Goal: Task Accomplishment & Management: Use online tool/utility

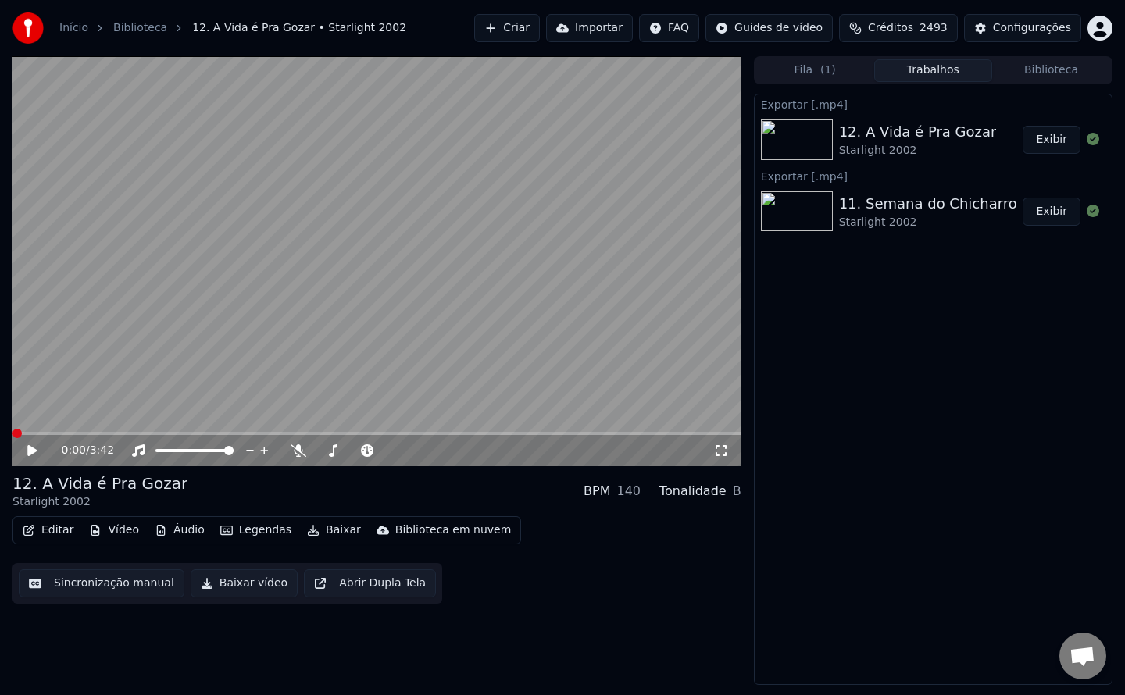
scroll to position [2233, 0]
click at [156, 316] on video at bounding box center [376, 261] width 729 height 410
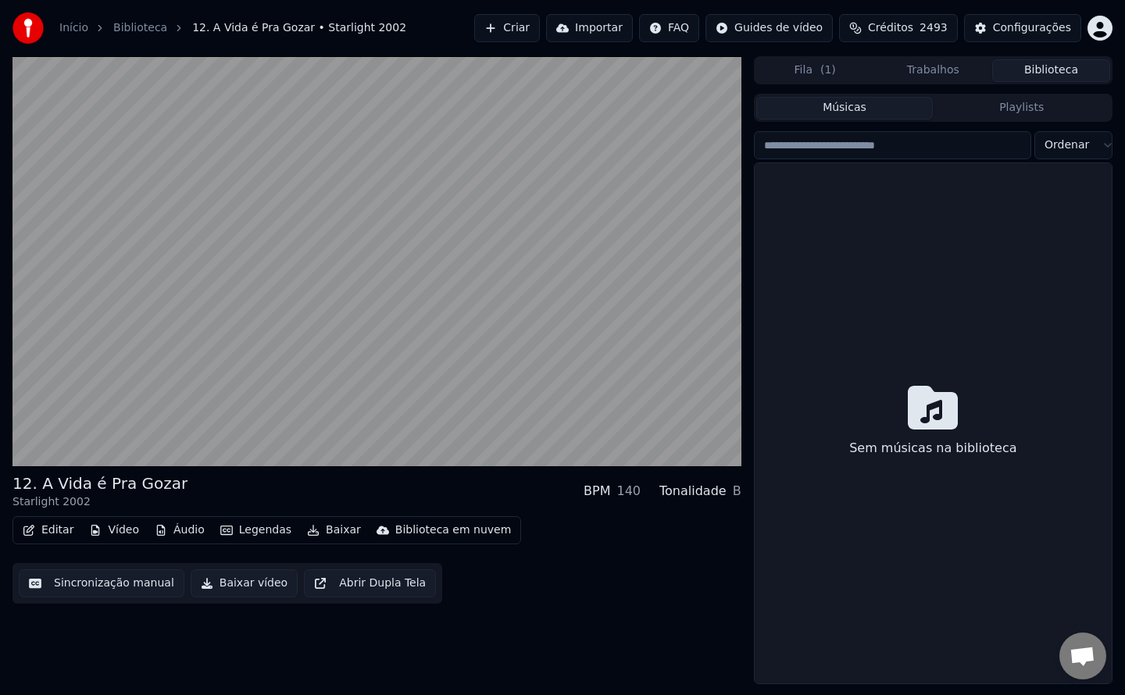
click at [1057, 80] on button "Biblioteca" at bounding box center [1051, 70] width 118 height 23
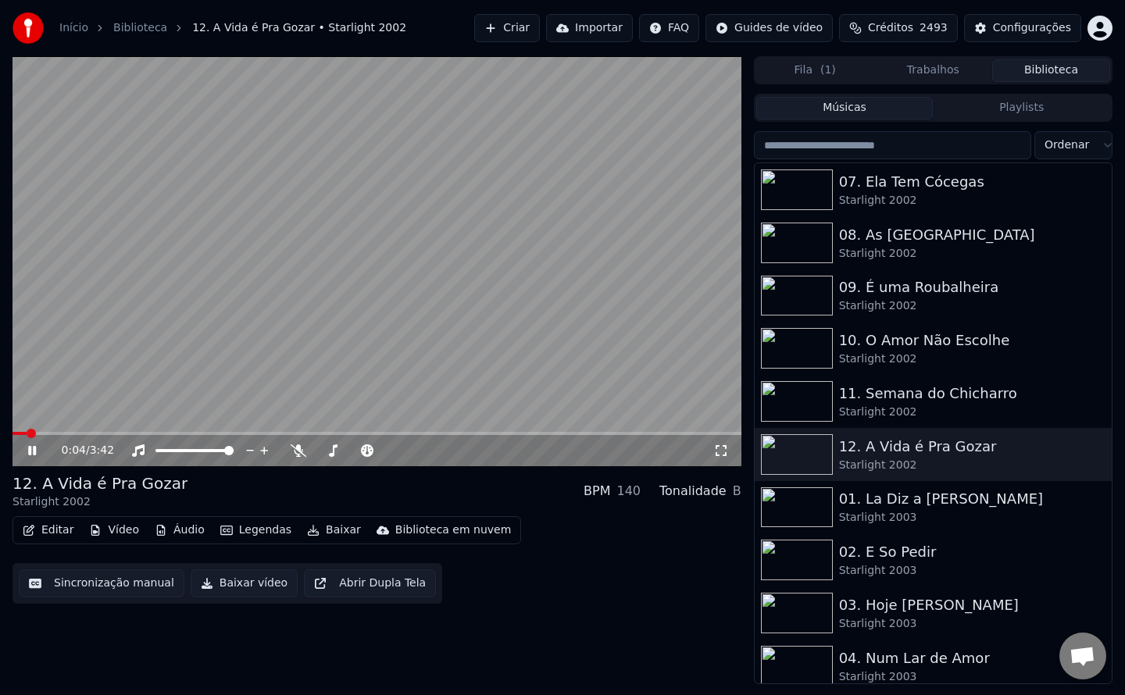
click at [404, 271] on video at bounding box center [376, 261] width 729 height 410
click at [800, 514] on img at bounding box center [797, 507] width 72 height 41
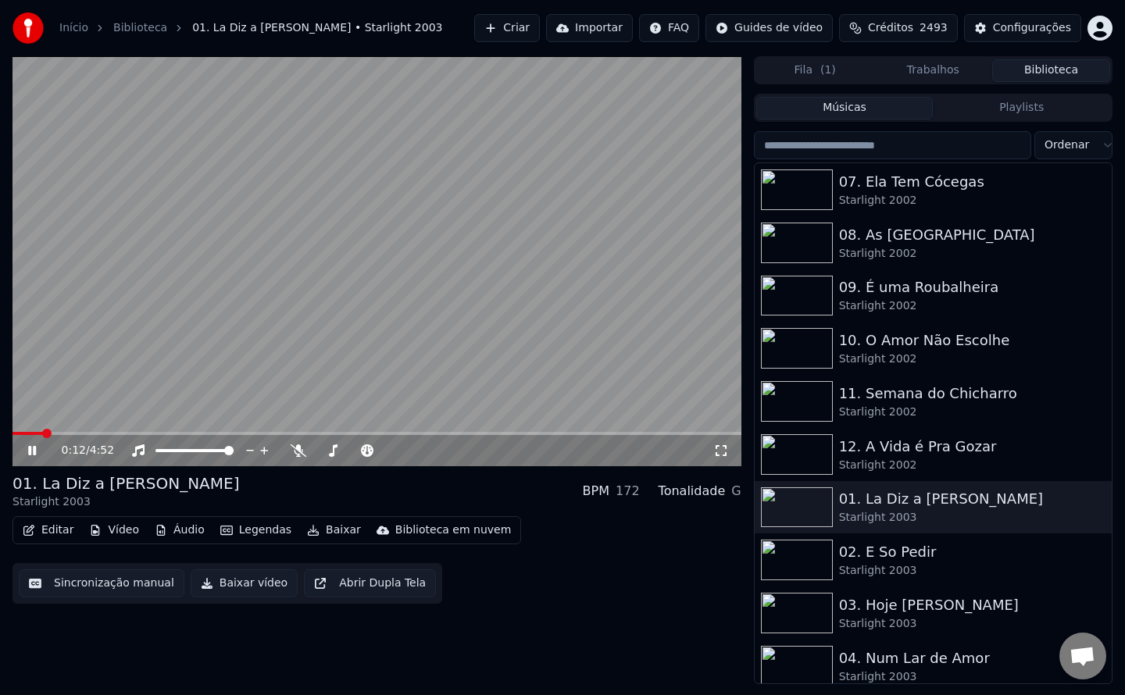
click at [472, 376] on video at bounding box center [376, 261] width 729 height 410
click at [82, 583] on button "Sincronização manual" at bounding box center [102, 584] width 166 height 28
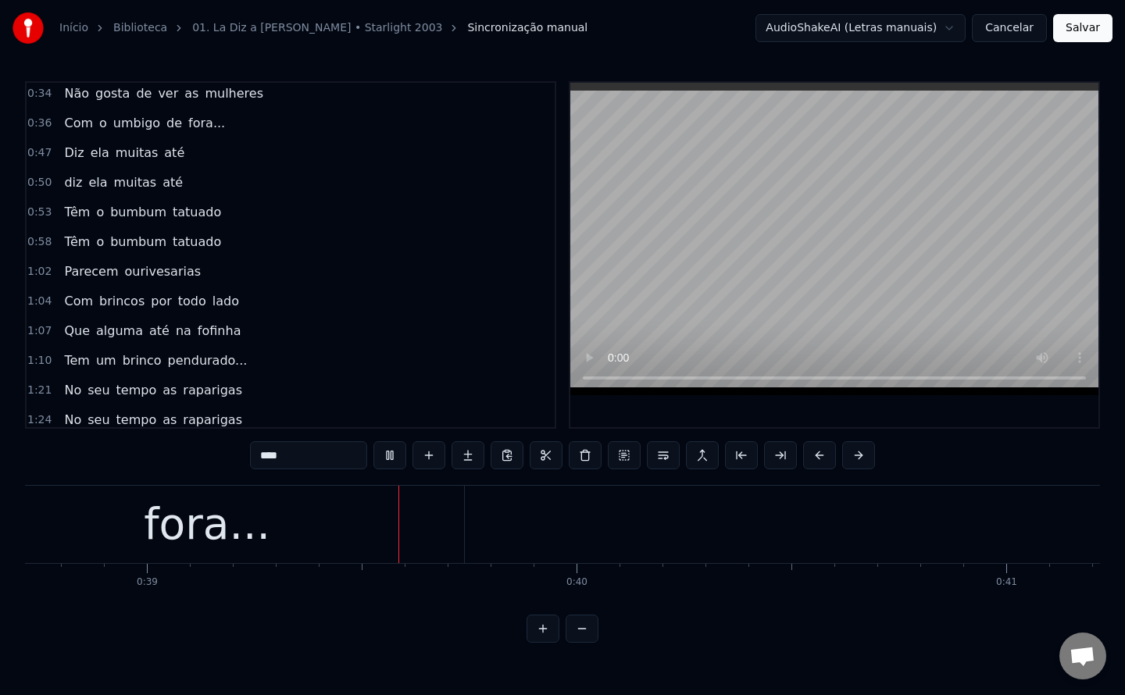
scroll to position [0, 16637]
click at [74, 127] on span "Com" at bounding box center [78, 123] width 32 height 18
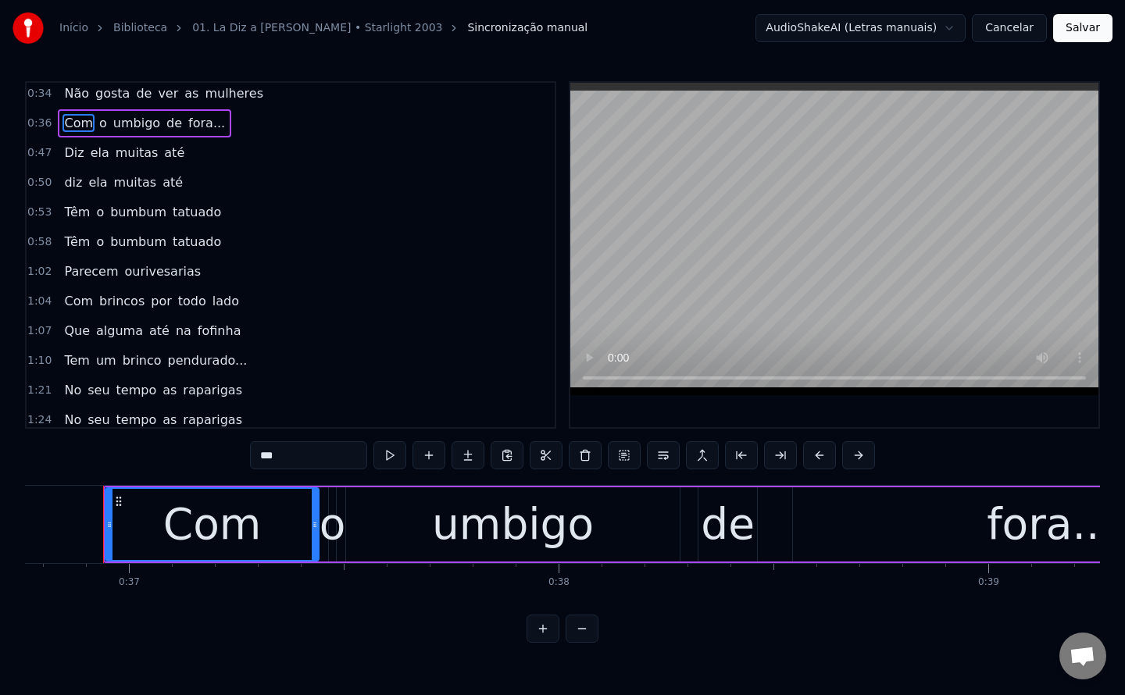
scroll to position [0, 15794]
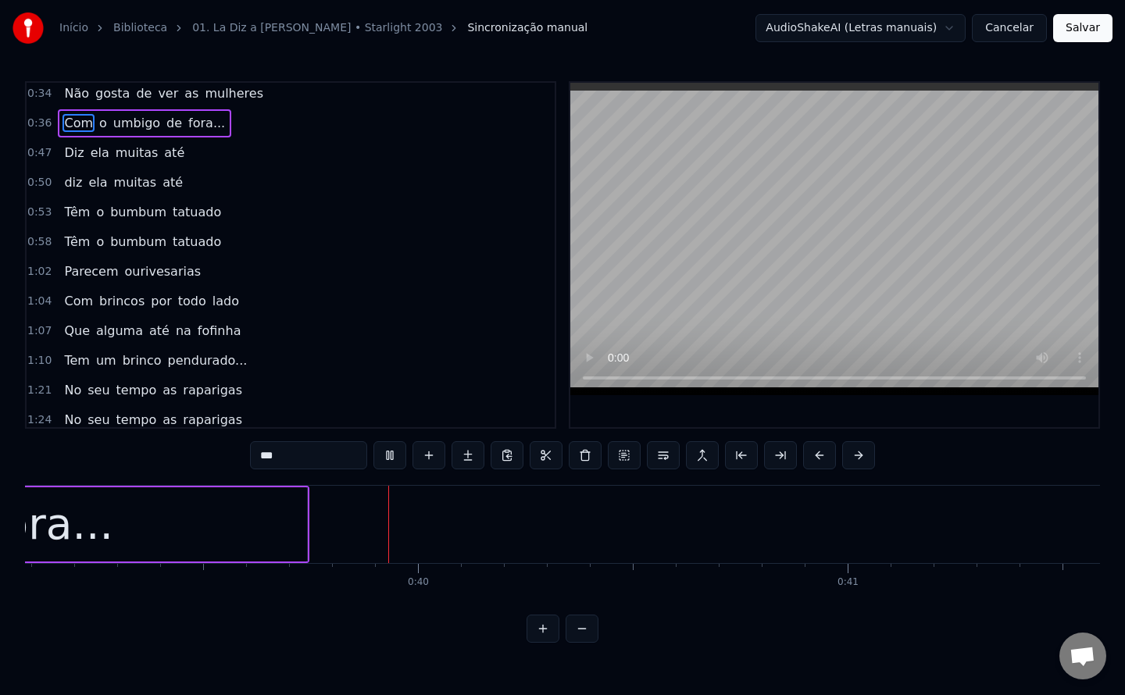
click at [68, 149] on span "Diz" at bounding box center [73, 153] width 23 height 18
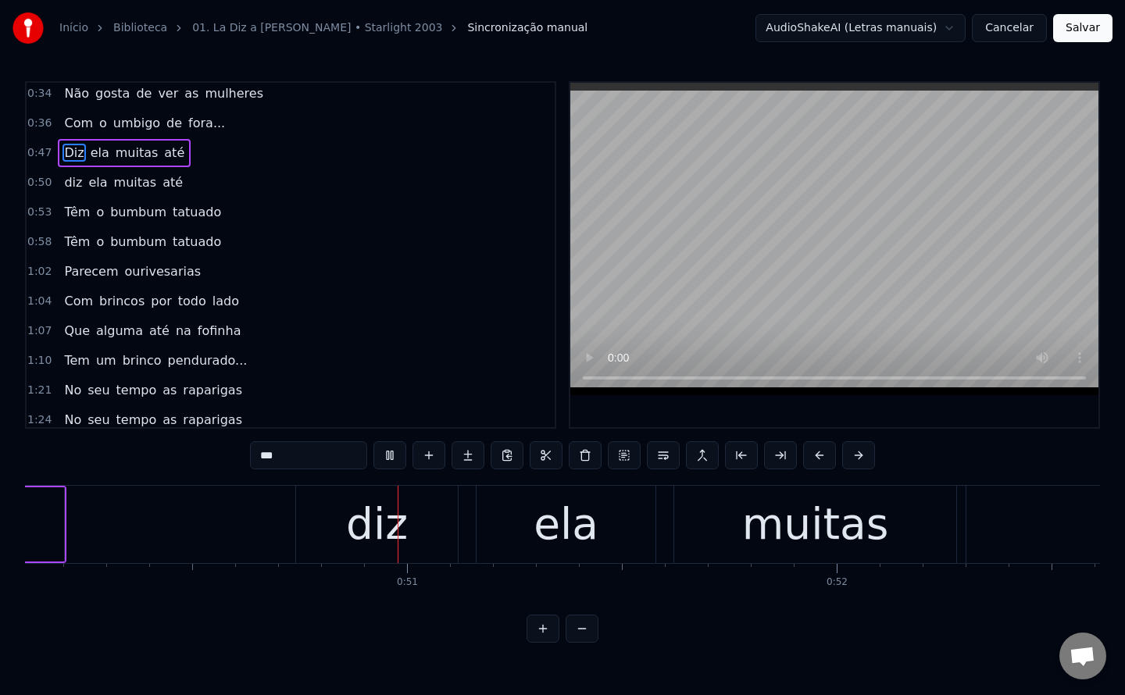
scroll to position [0, 0]
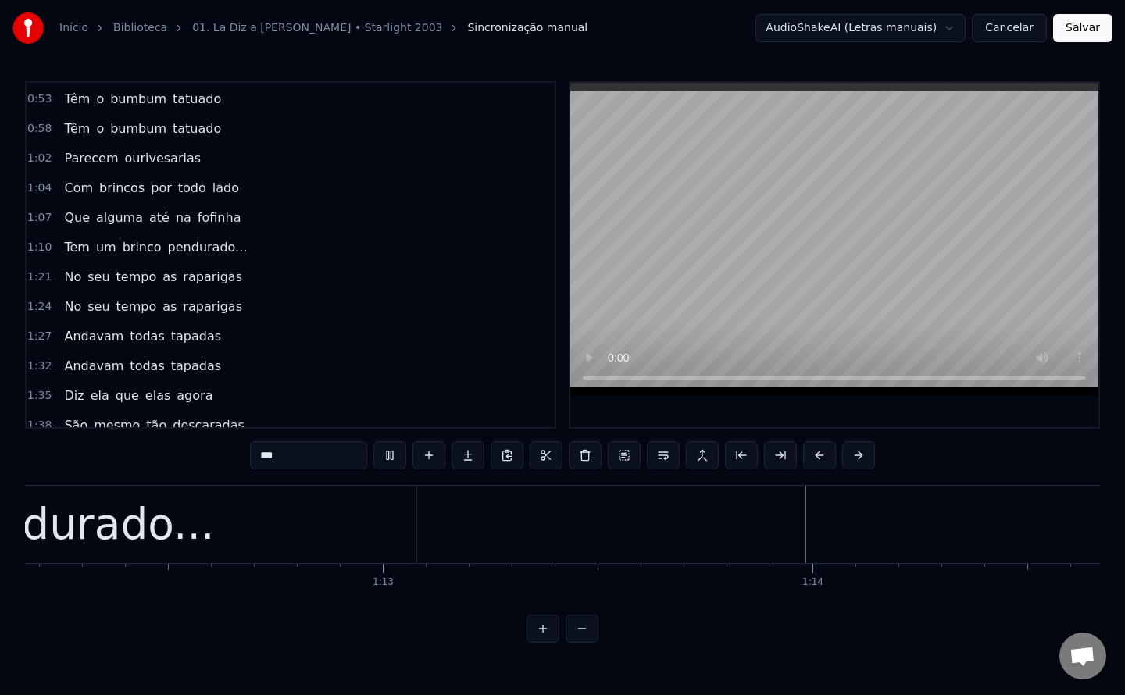
click at [66, 273] on span "No" at bounding box center [72, 277] width 20 height 18
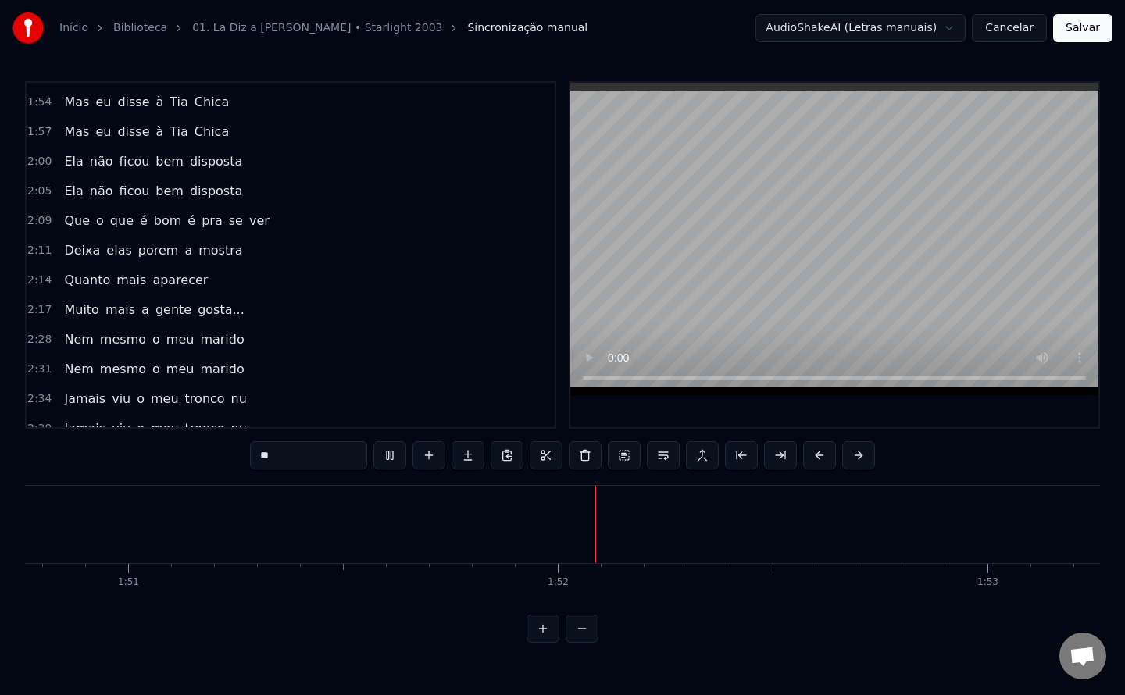
click at [71, 102] on span "Mas" at bounding box center [76, 102] width 28 height 18
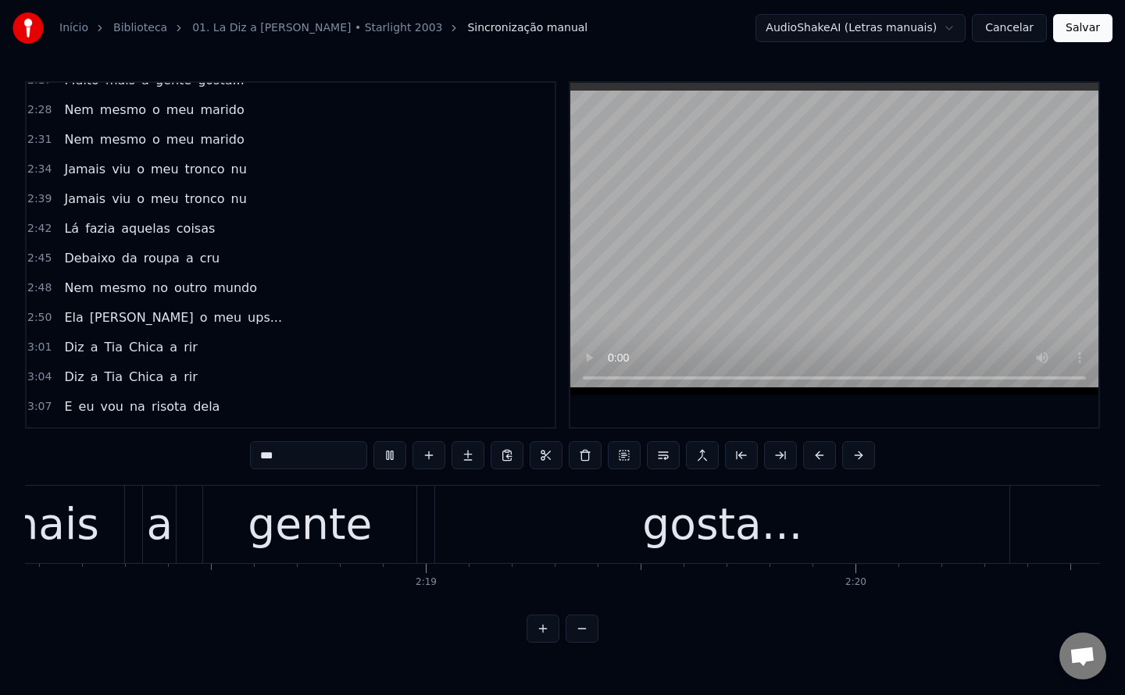
click at [76, 116] on span "Nem" at bounding box center [78, 110] width 32 height 18
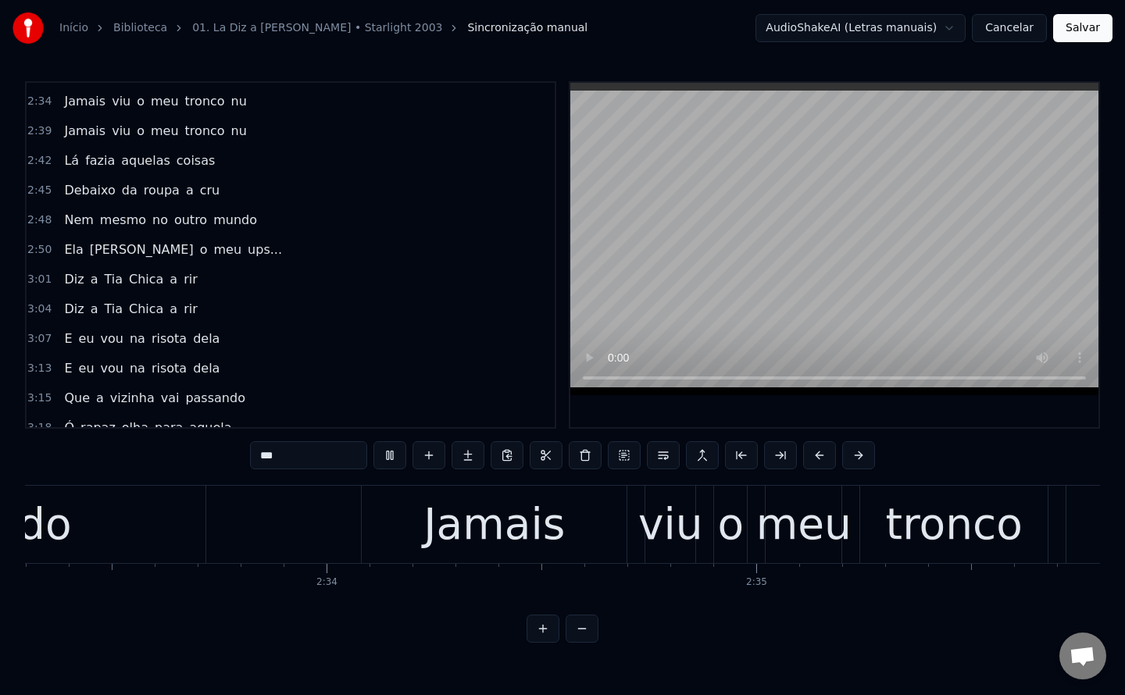
scroll to position [1006, 0]
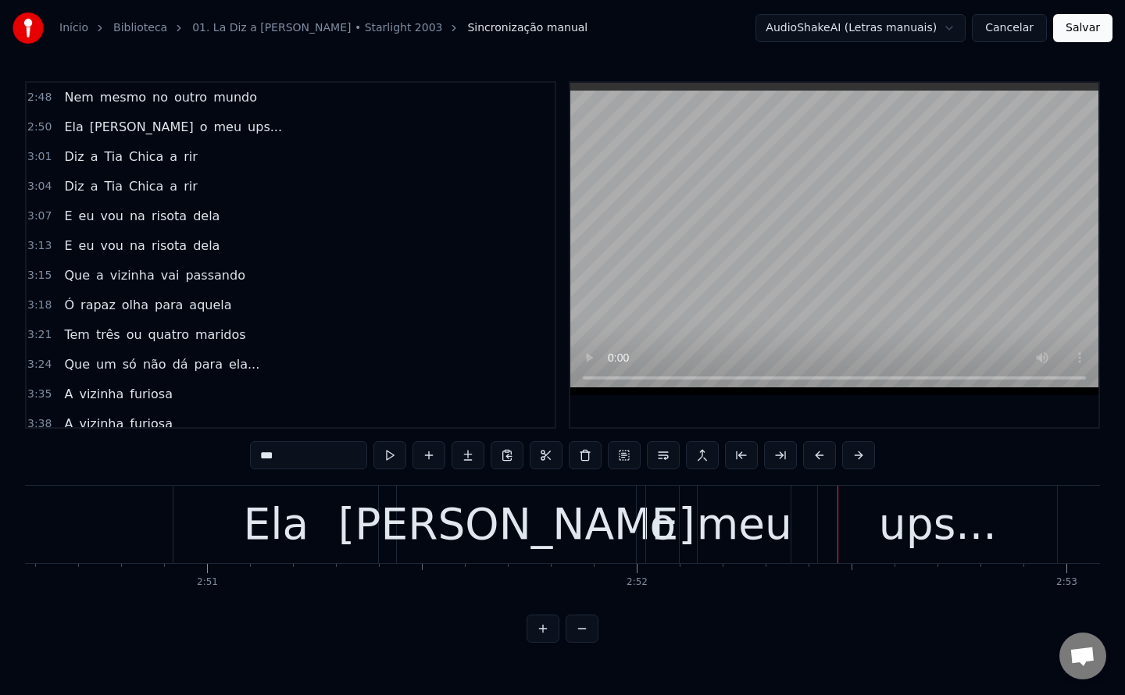
click at [73, 159] on span "Diz" at bounding box center [73, 157] width 23 height 18
type input "***"
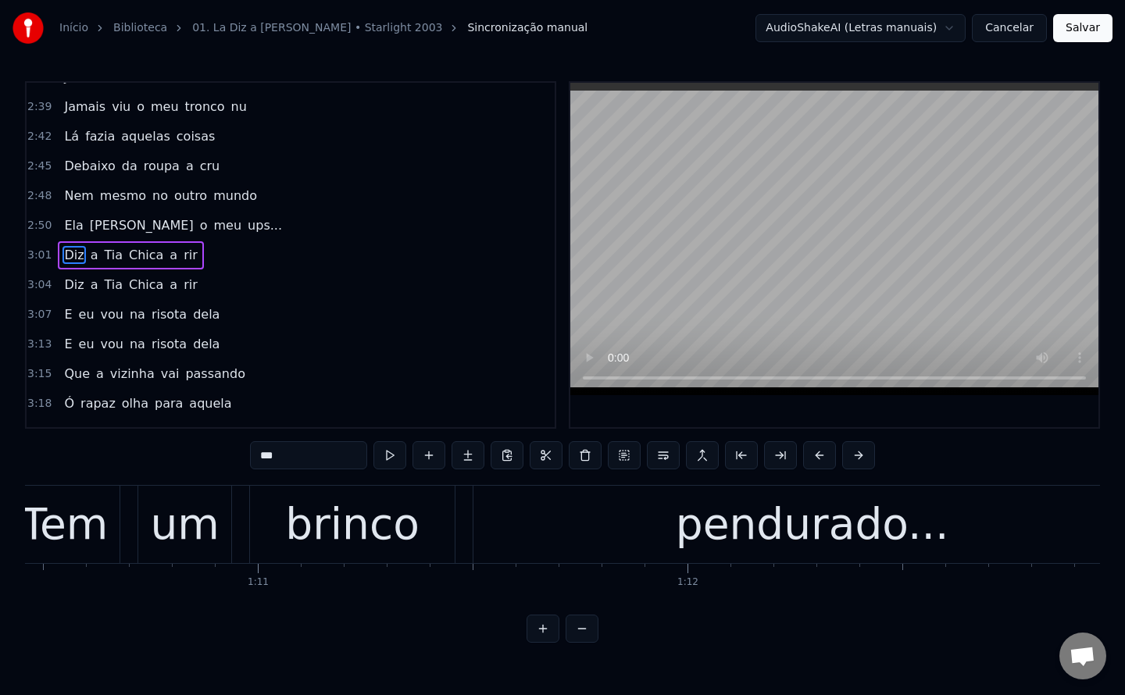
scroll to position [0, 29943]
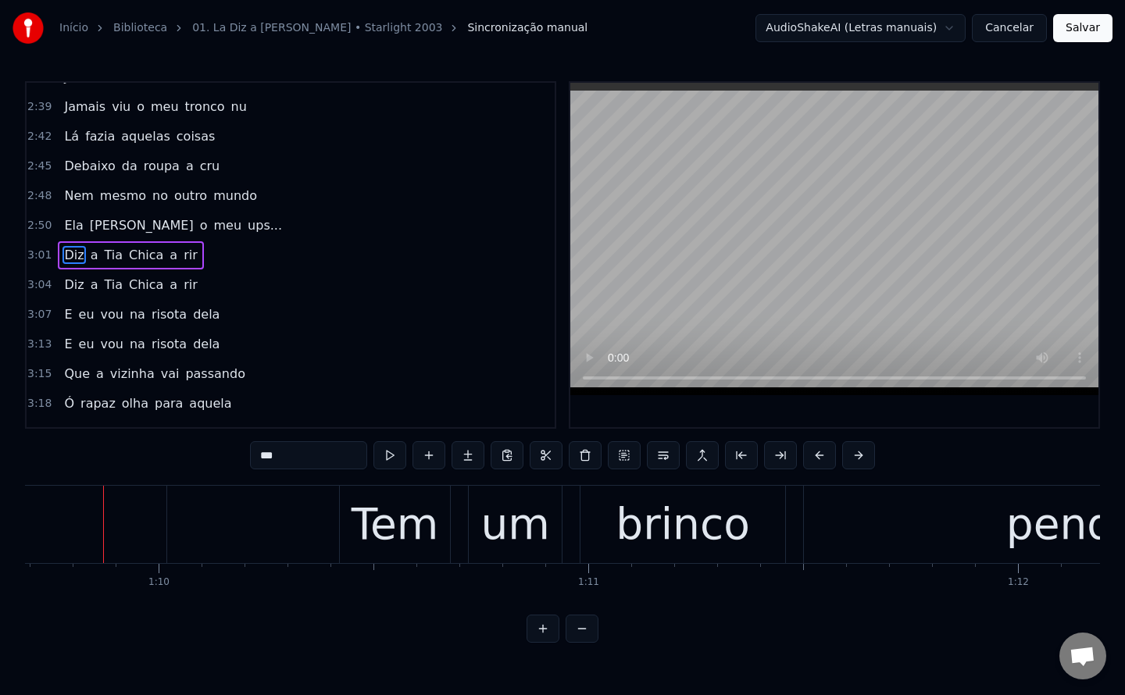
click at [66, 255] on span "Diz" at bounding box center [73, 255] width 23 height 18
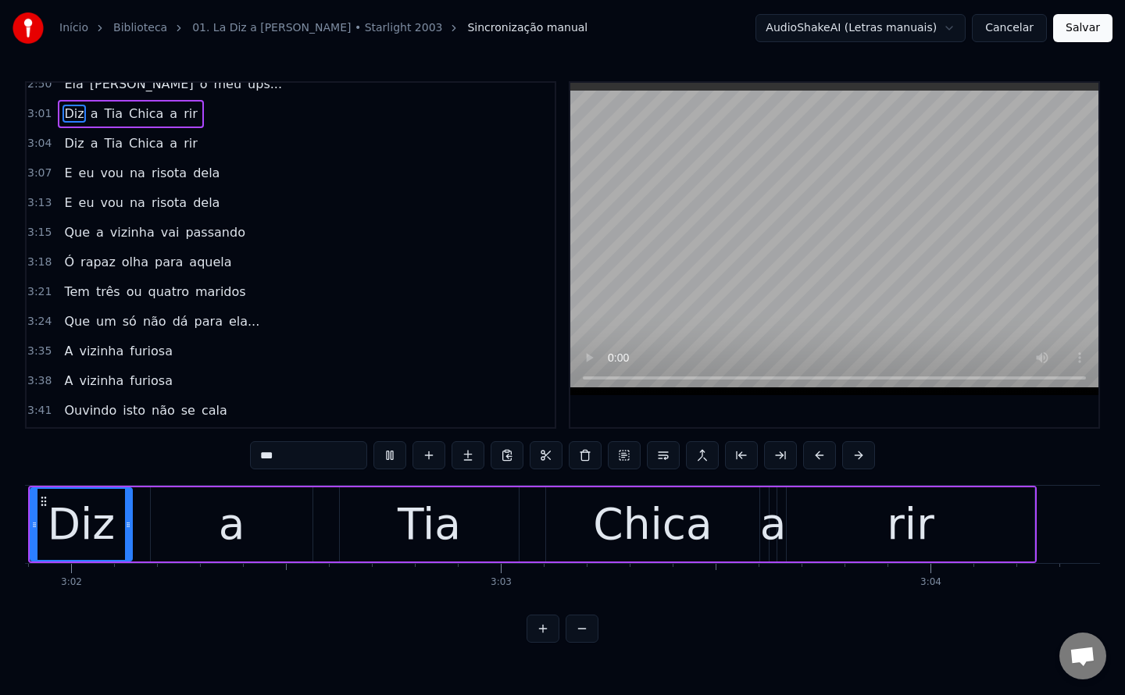
scroll to position [1171, 0]
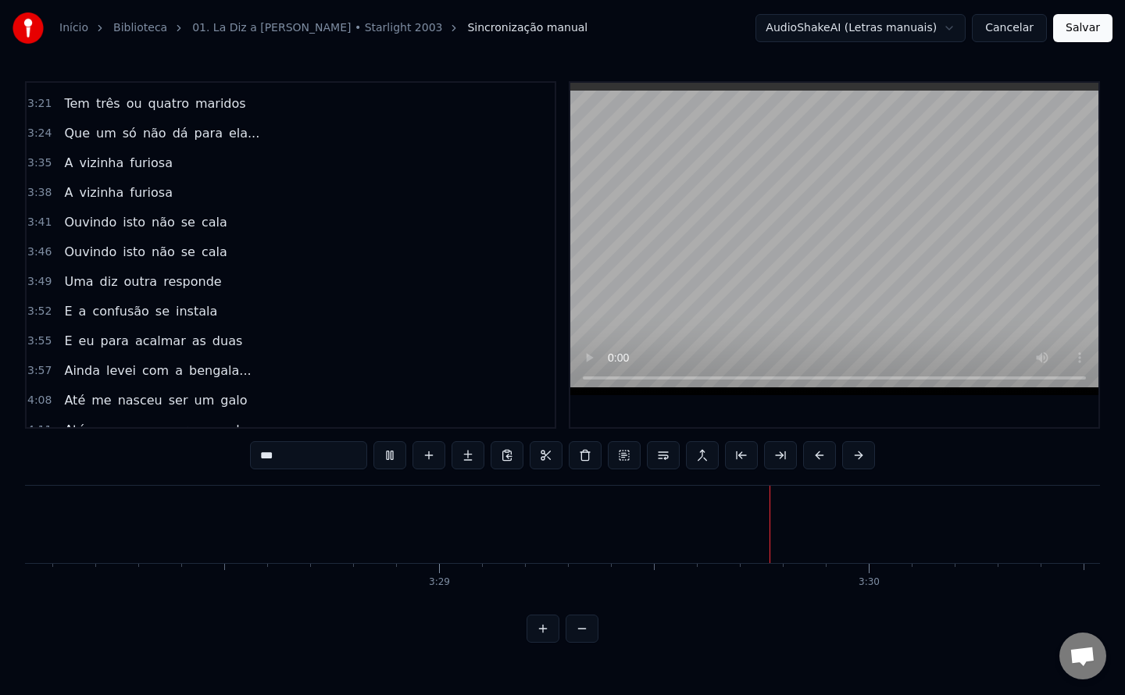
click at [65, 172] on span "A" at bounding box center [68, 163] width 12 height 18
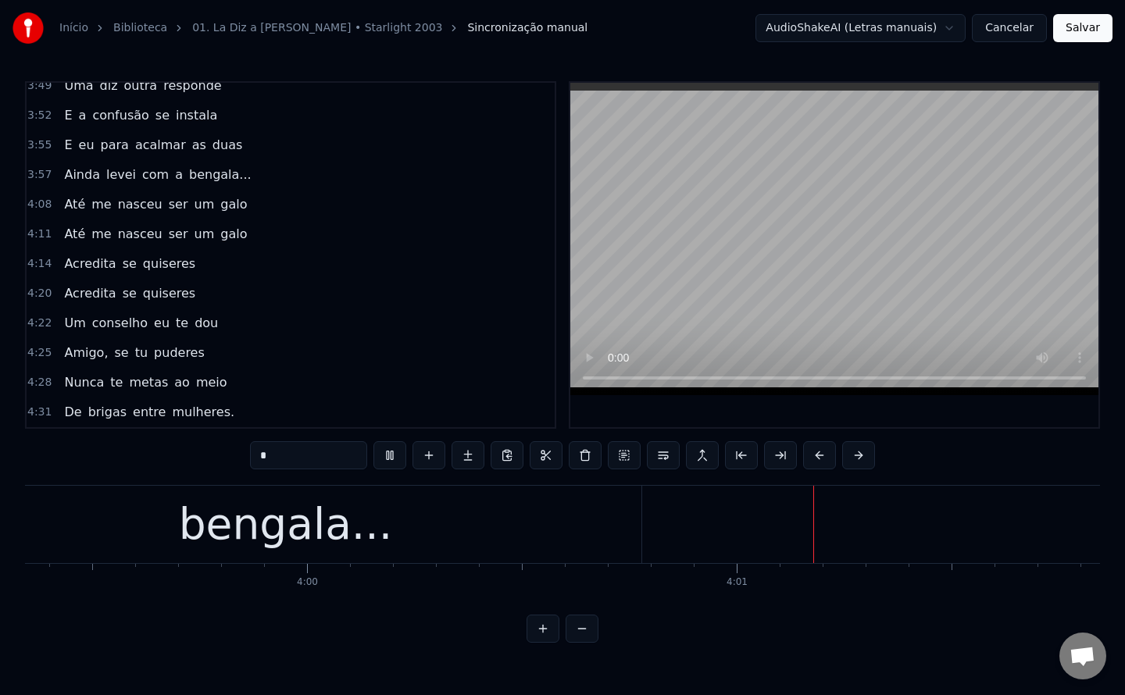
click at [69, 204] on span "Até" at bounding box center [74, 204] width 24 height 18
type input "***"
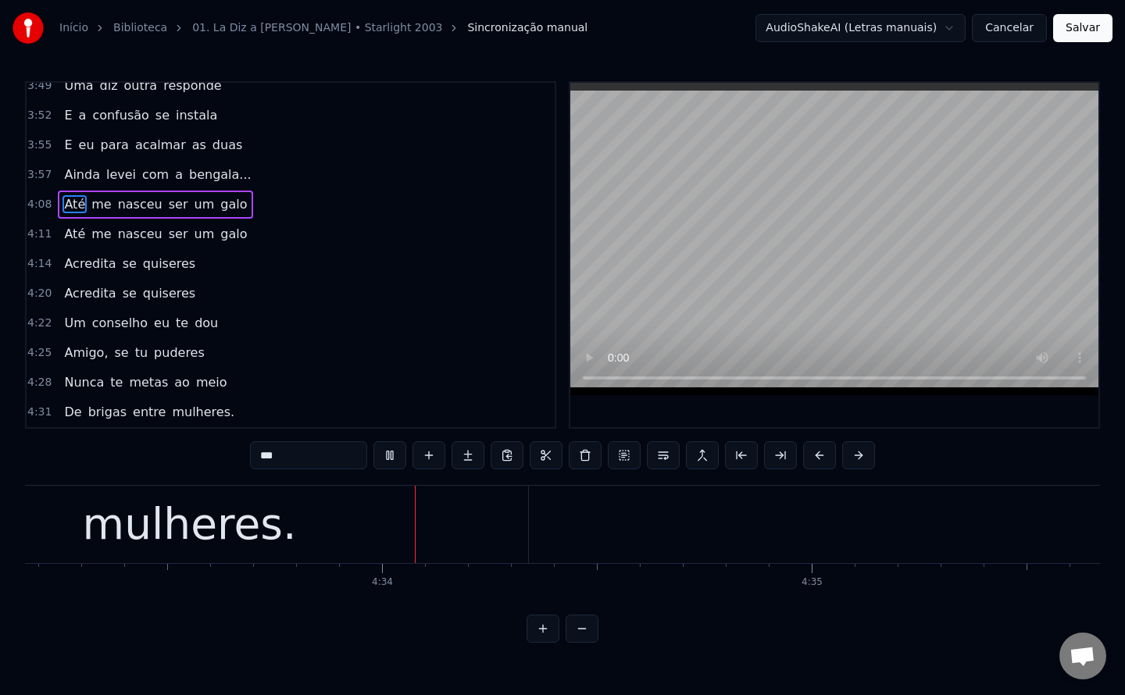
scroll to position [0, 117445]
click at [1085, 30] on button "Salvar" at bounding box center [1082, 28] width 59 height 28
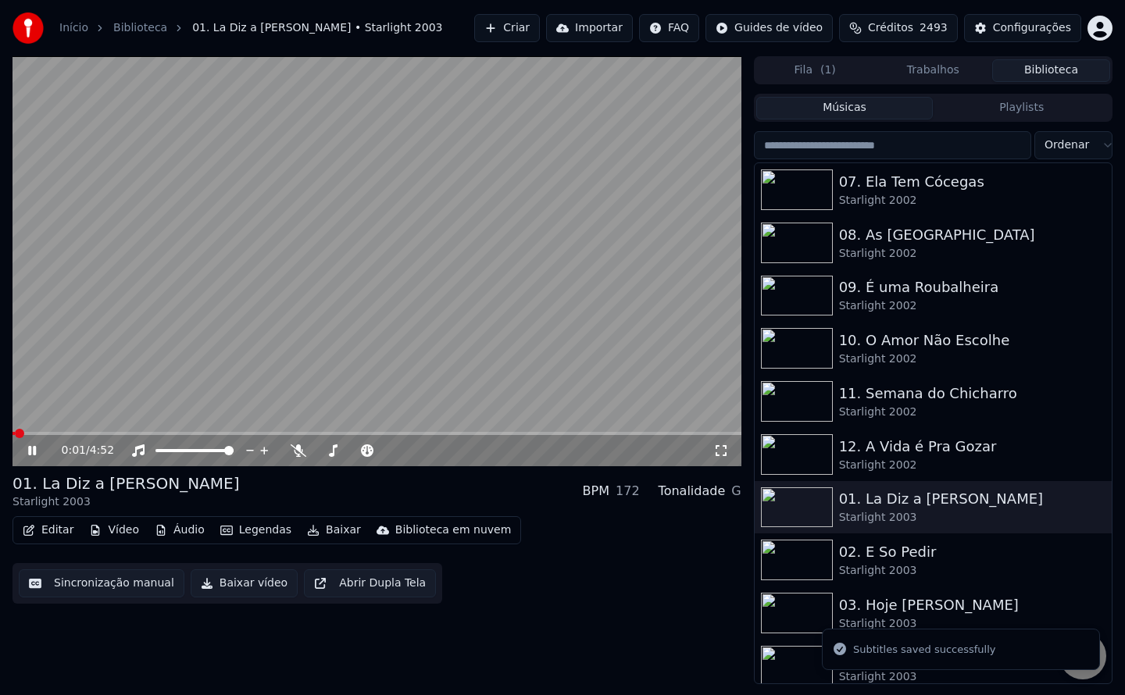
click at [252, 583] on button "Baixar vídeo" at bounding box center [244, 584] width 107 height 28
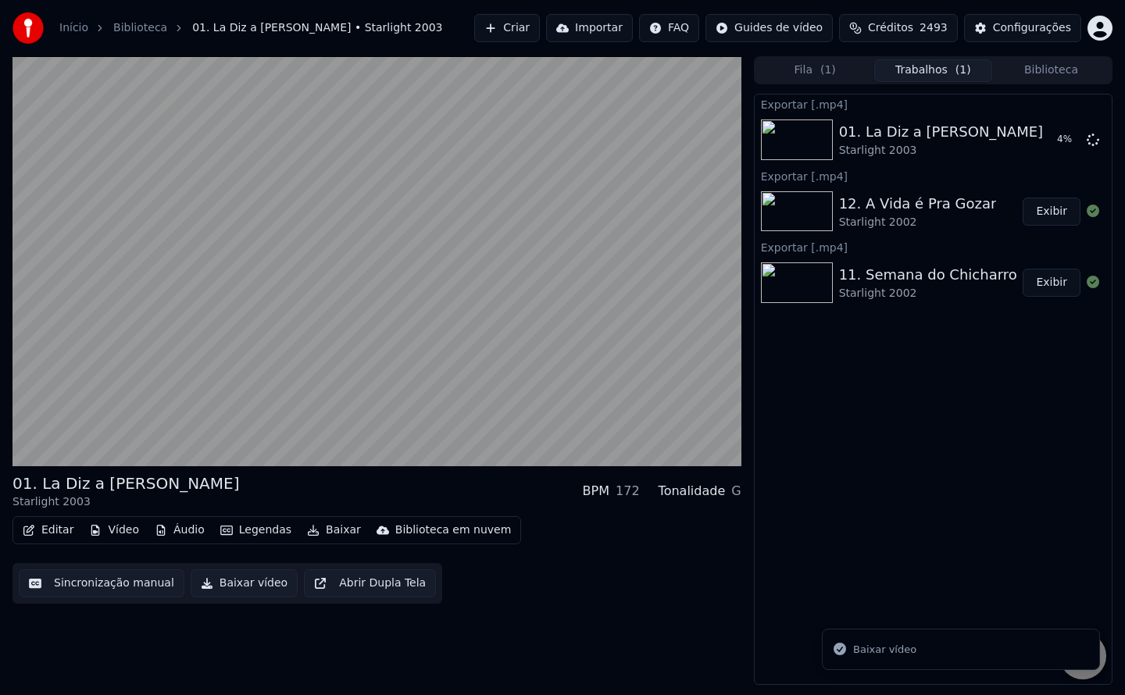
click at [252, 583] on button "Baixar vídeo" at bounding box center [244, 584] width 107 height 28
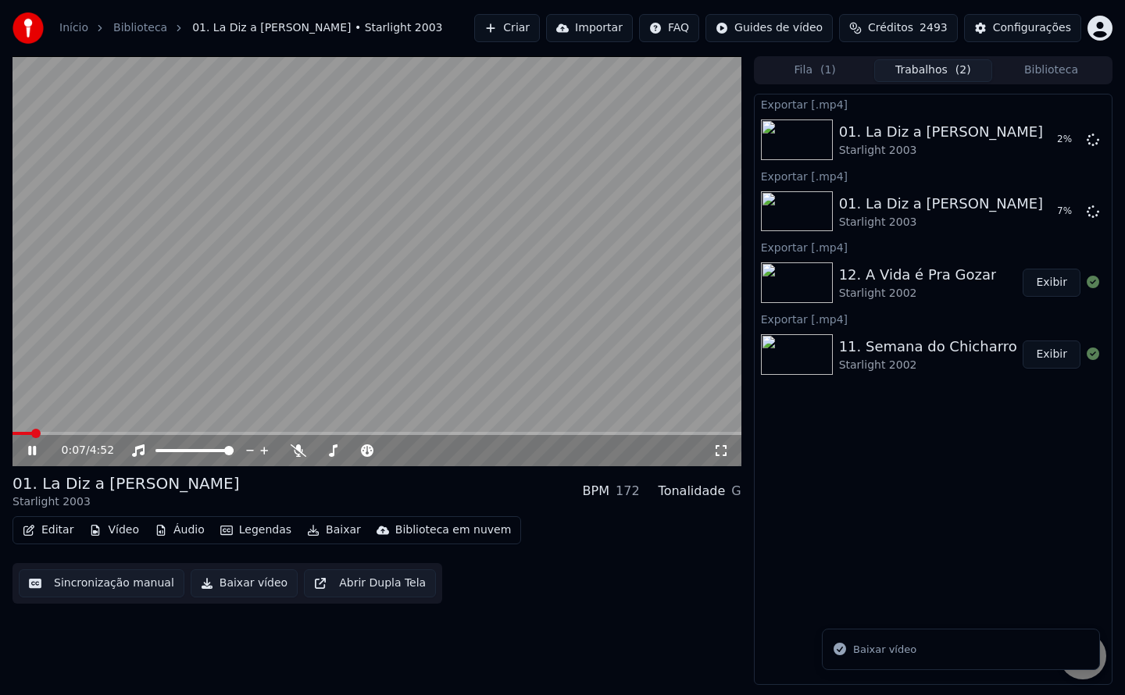
click at [242, 391] on video at bounding box center [376, 261] width 729 height 410
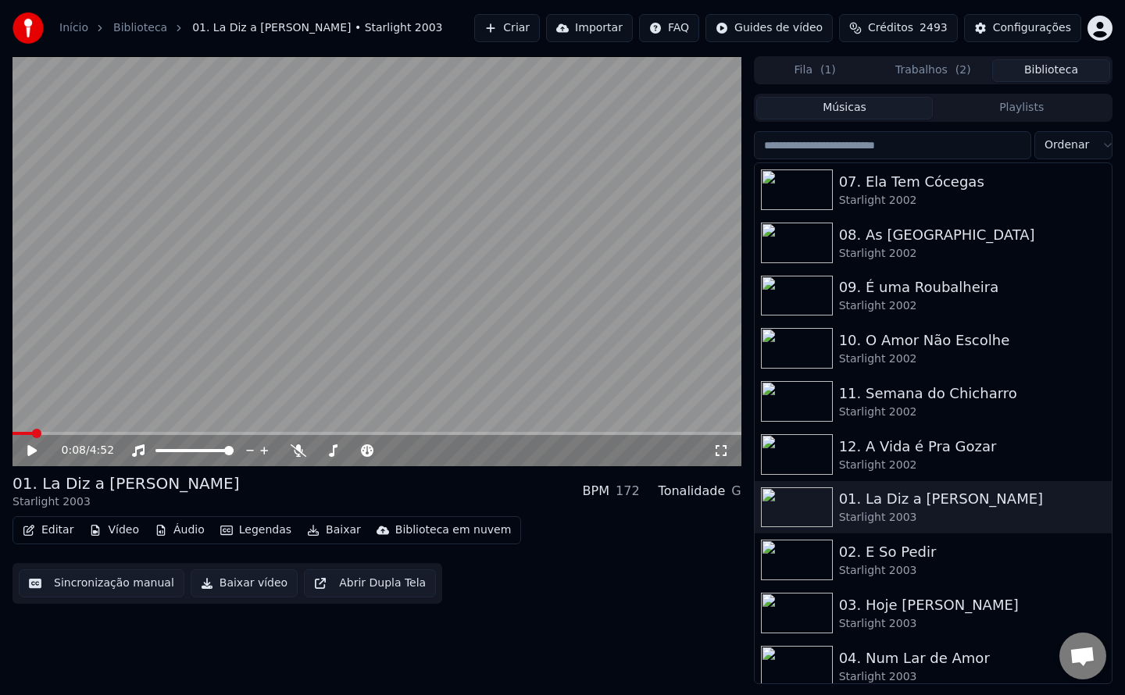
click at [1048, 70] on button "Biblioteca" at bounding box center [1051, 70] width 118 height 23
click at [807, 549] on img at bounding box center [797, 560] width 72 height 41
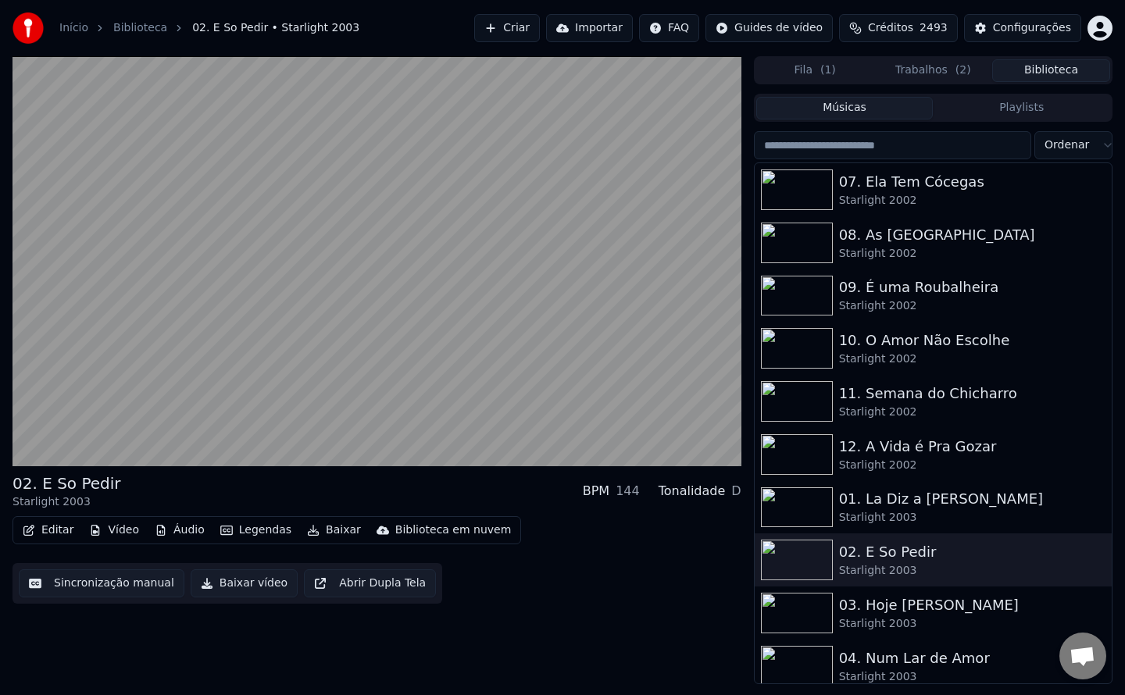
click at [98, 584] on button "Sincronização manual" at bounding box center [102, 584] width 166 height 28
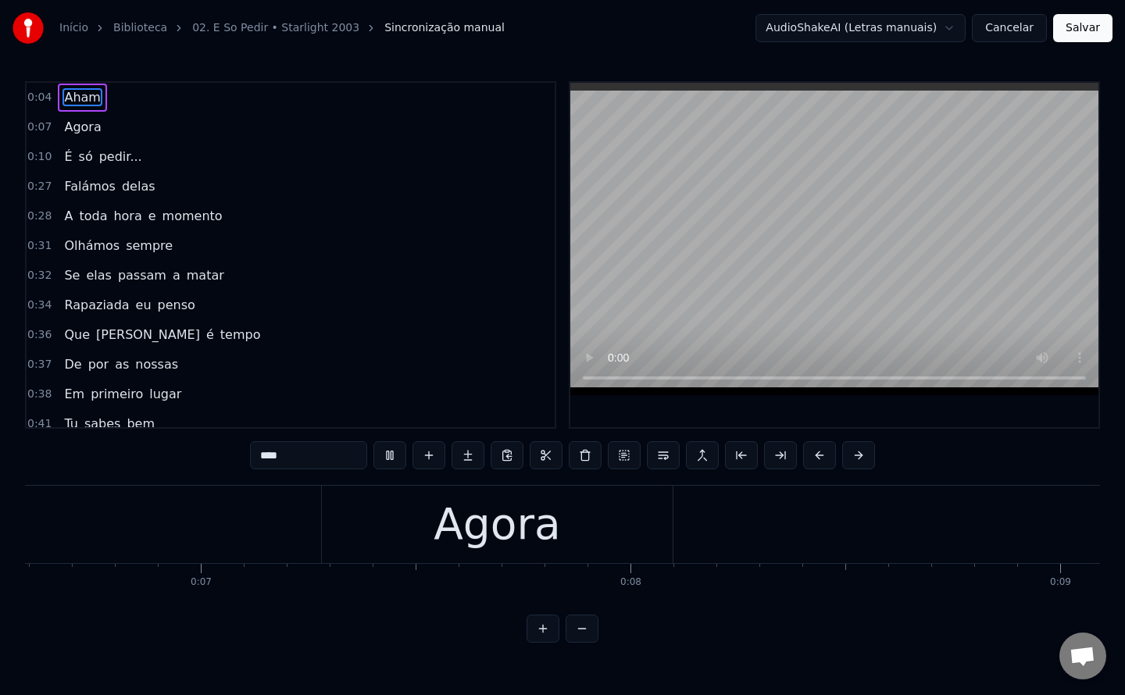
scroll to position [0, 3848]
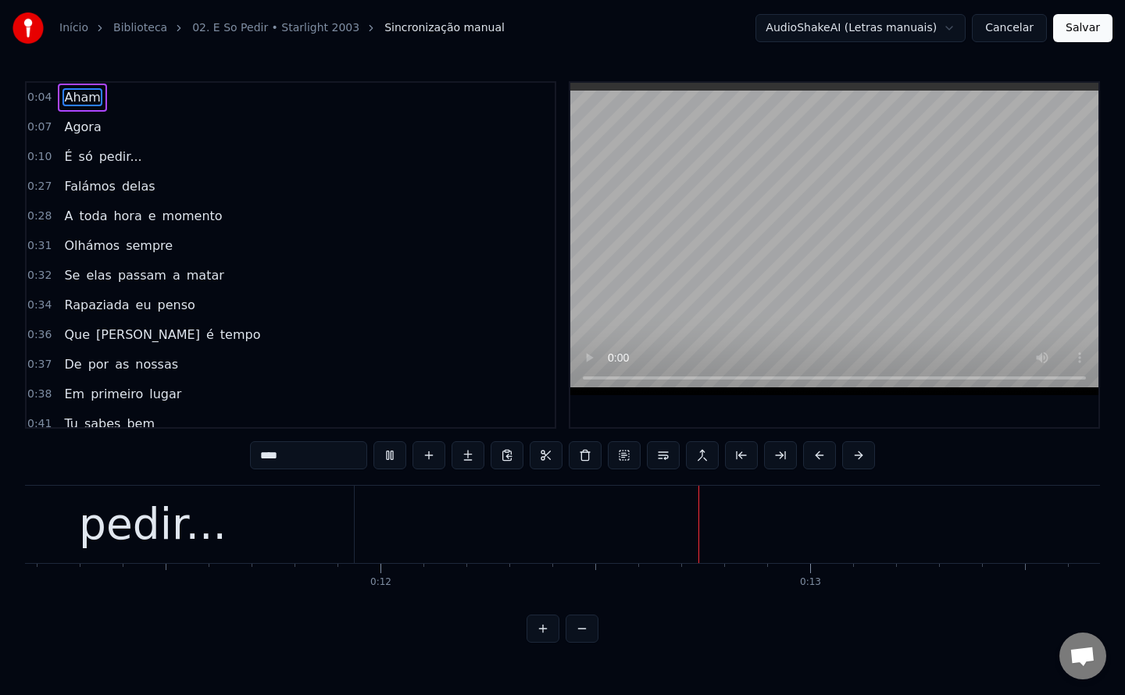
click at [74, 191] on span "Falámos" at bounding box center [89, 186] width 55 height 18
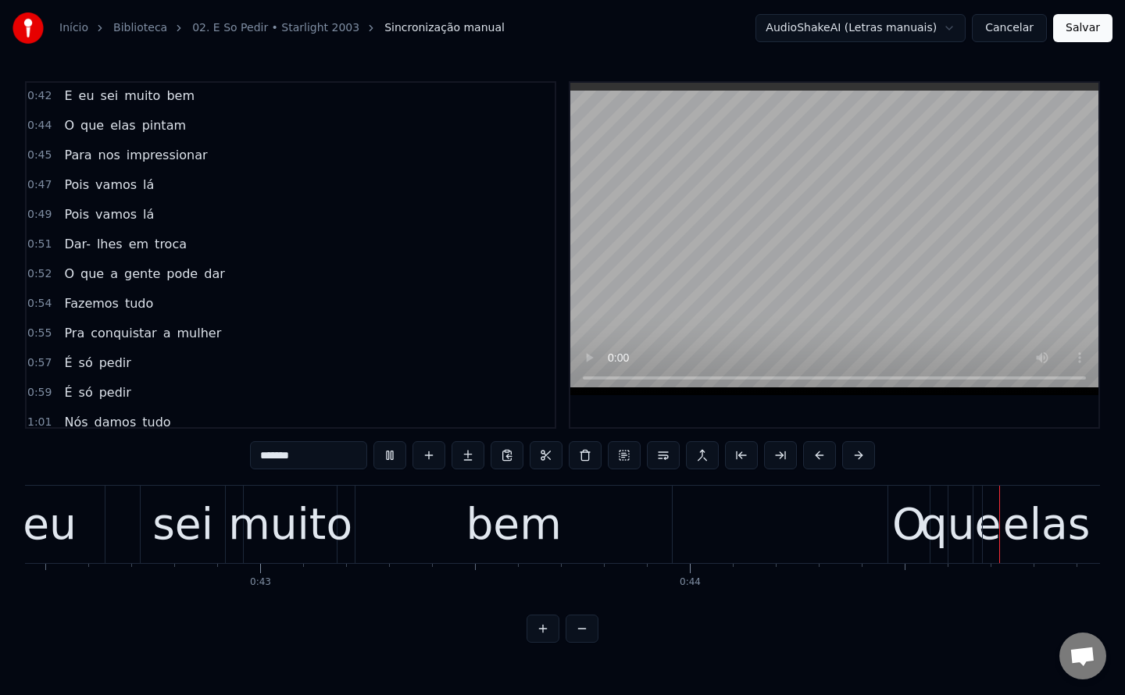
scroll to position [377, 0]
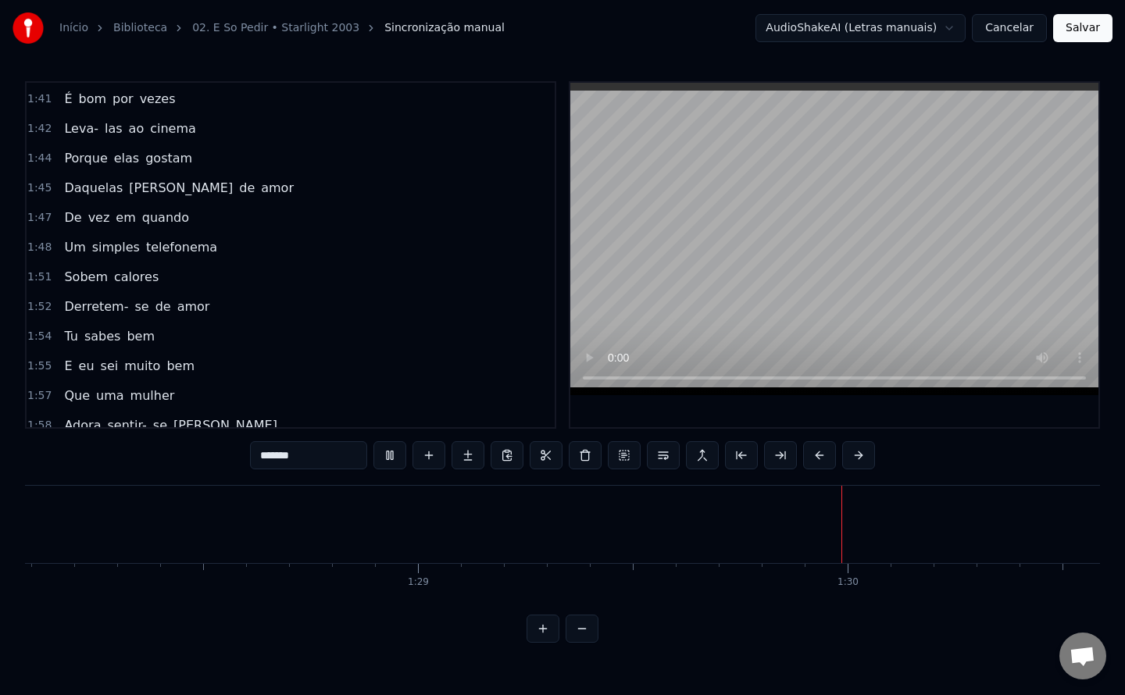
click at [62, 98] on span "É" at bounding box center [67, 99] width 11 height 18
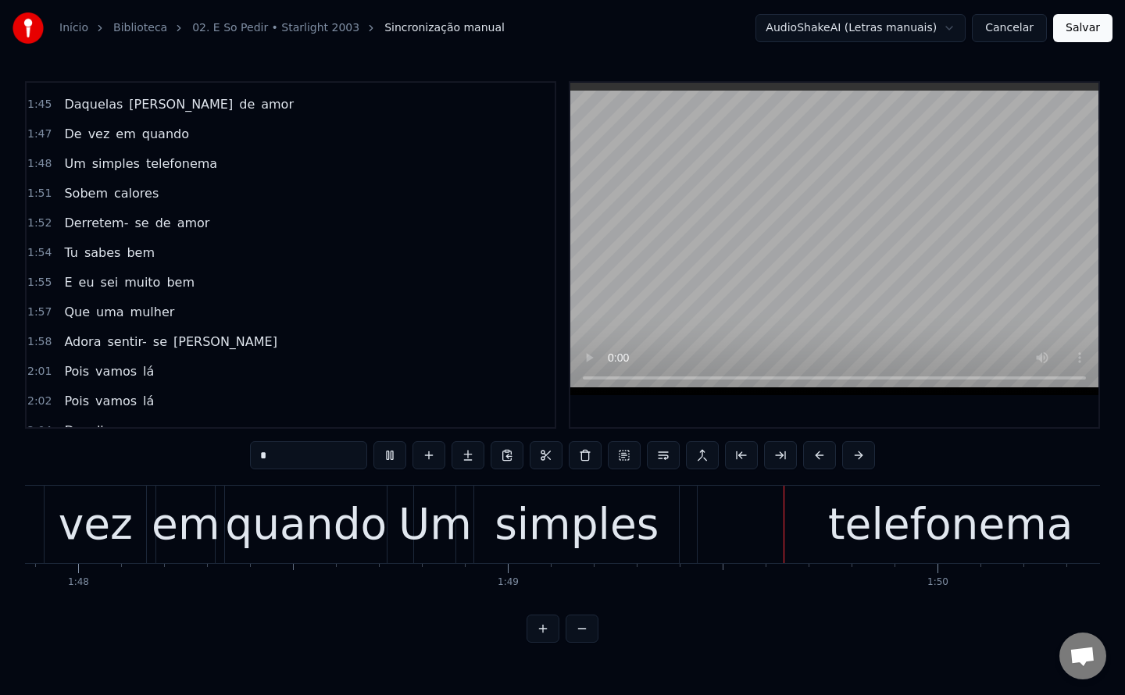
click at [127, 105] on span "[PERSON_NAME]" at bounding box center [180, 104] width 107 height 18
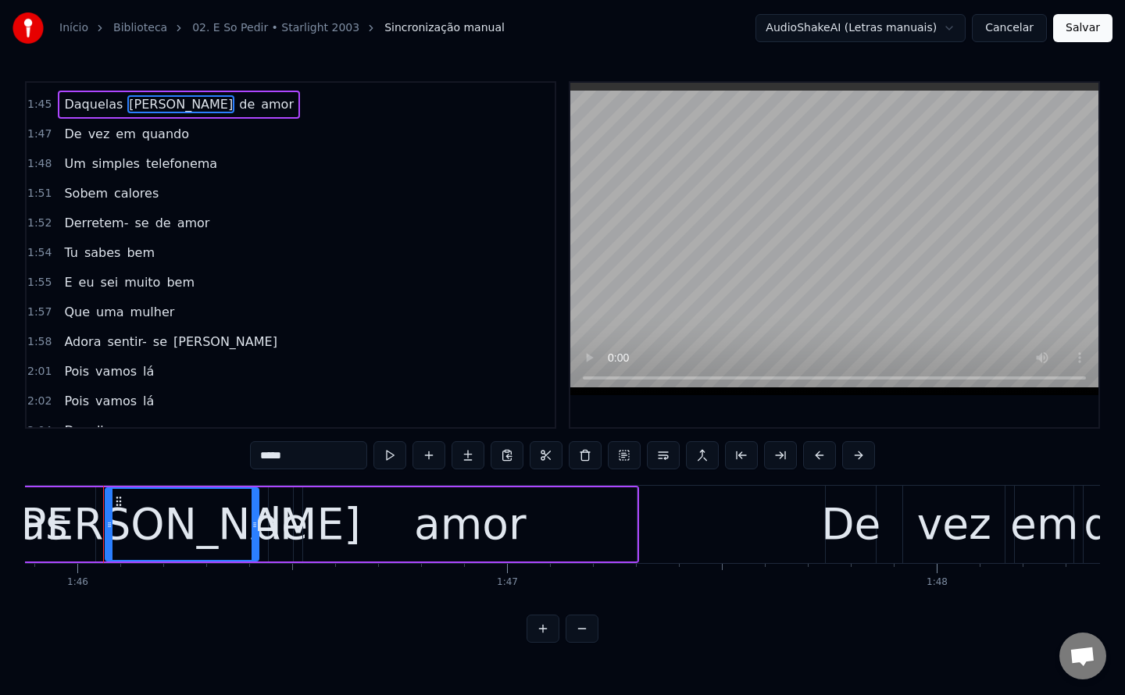
click at [260, 457] on input "*****" at bounding box center [308, 455] width 117 height 28
drag, startPoint x: 263, startPoint y: 454, endPoint x: 272, endPoint y: 456, distance: 8.9
click at [272, 456] on input "*****" at bounding box center [308, 455] width 117 height 28
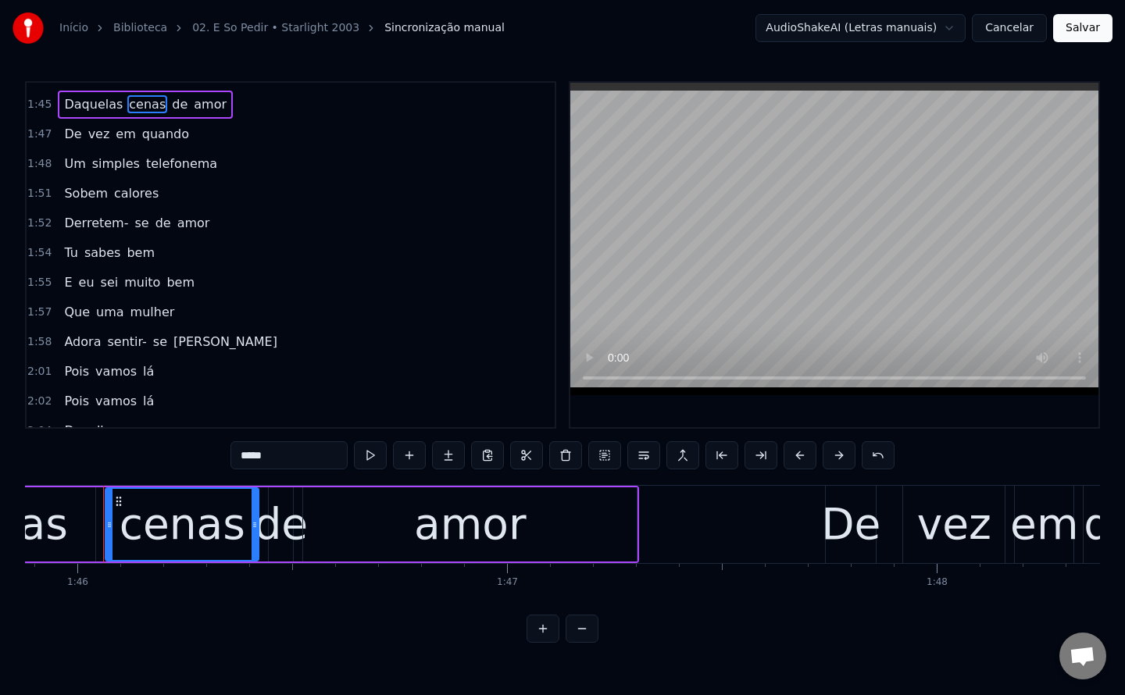
click at [62, 137] on span "De" at bounding box center [72, 134] width 20 height 18
type input "**"
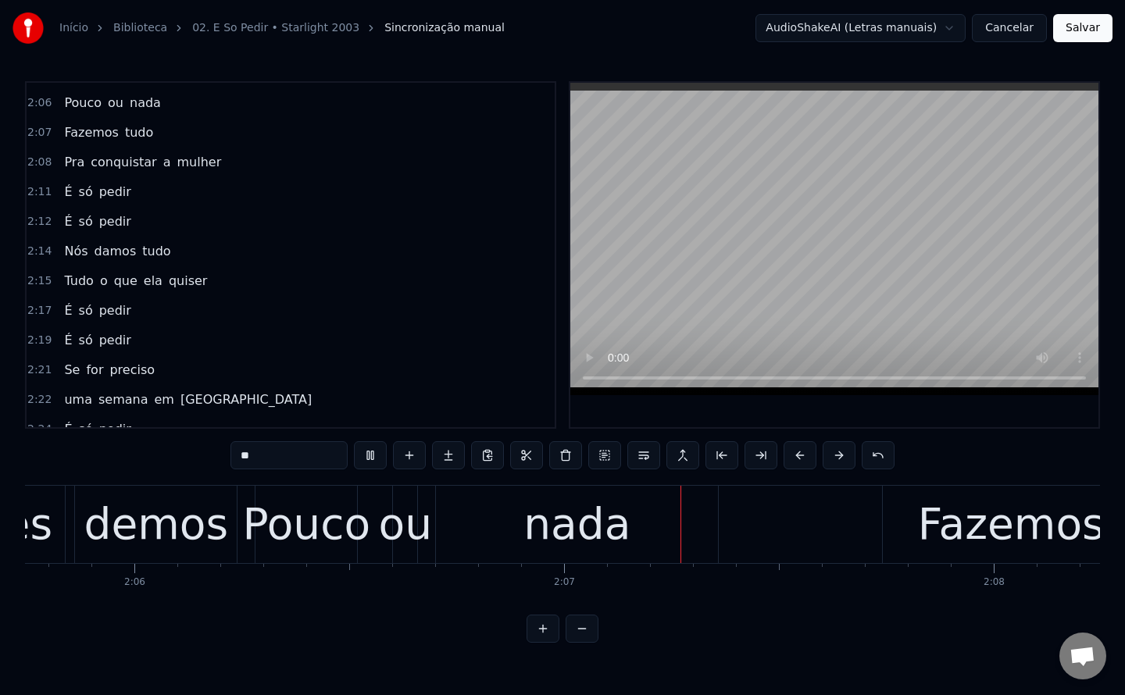
click at [289, 301] on div "2:17 É só pedir" at bounding box center [291, 311] width 528 height 30
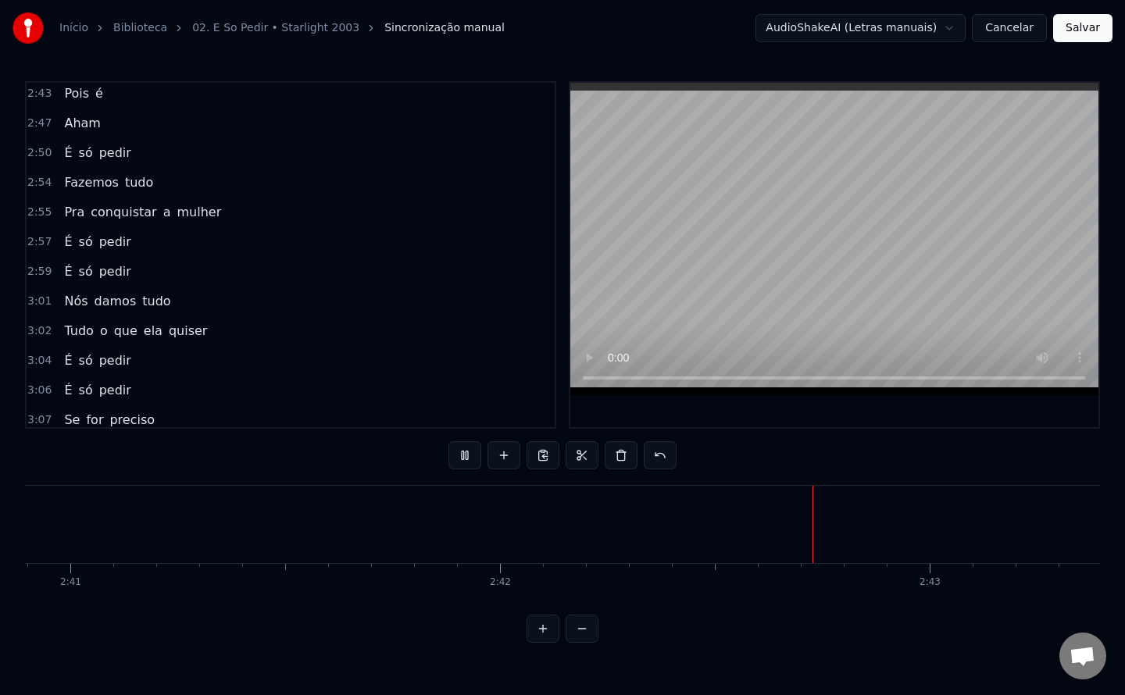
click at [70, 89] on span "Pois" at bounding box center [76, 93] width 28 height 18
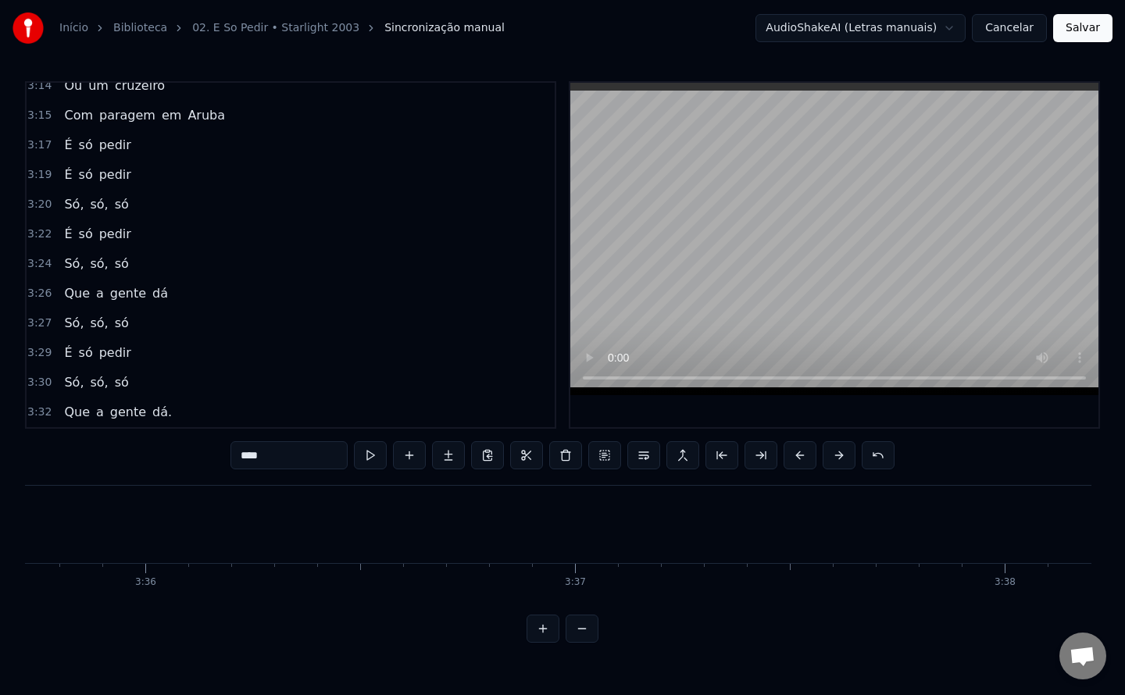
click at [1080, 31] on button "Salvar" at bounding box center [1082, 28] width 59 height 28
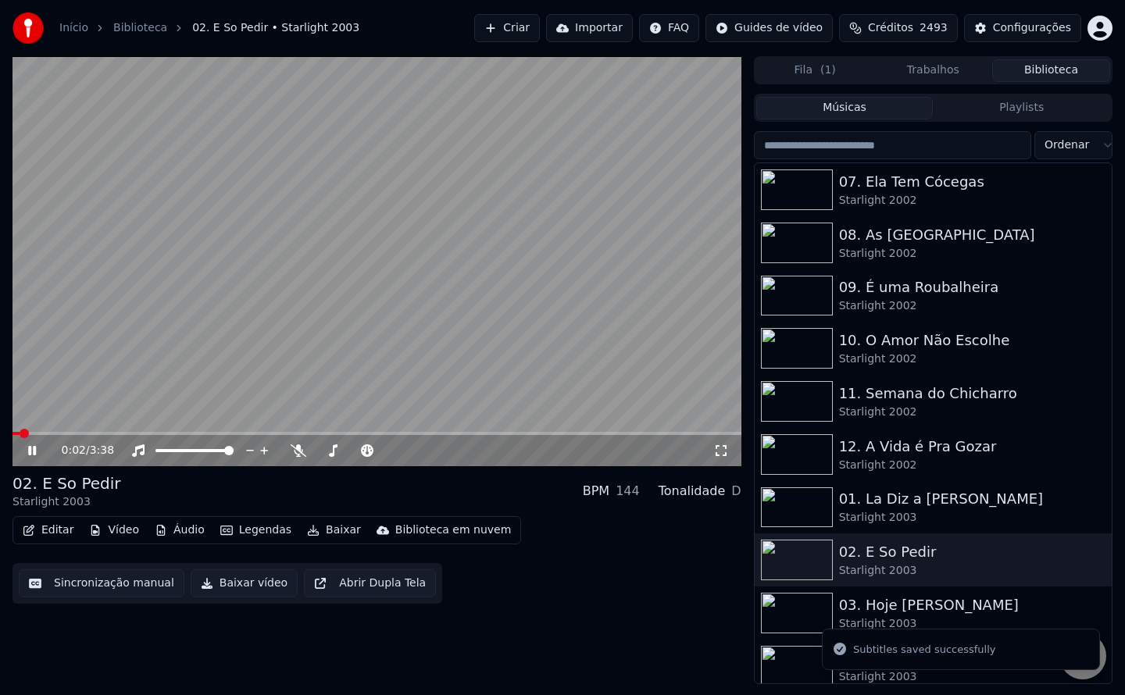
click at [1057, 77] on button "Biblioteca" at bounding box center [1051, 70] width 118 height 23
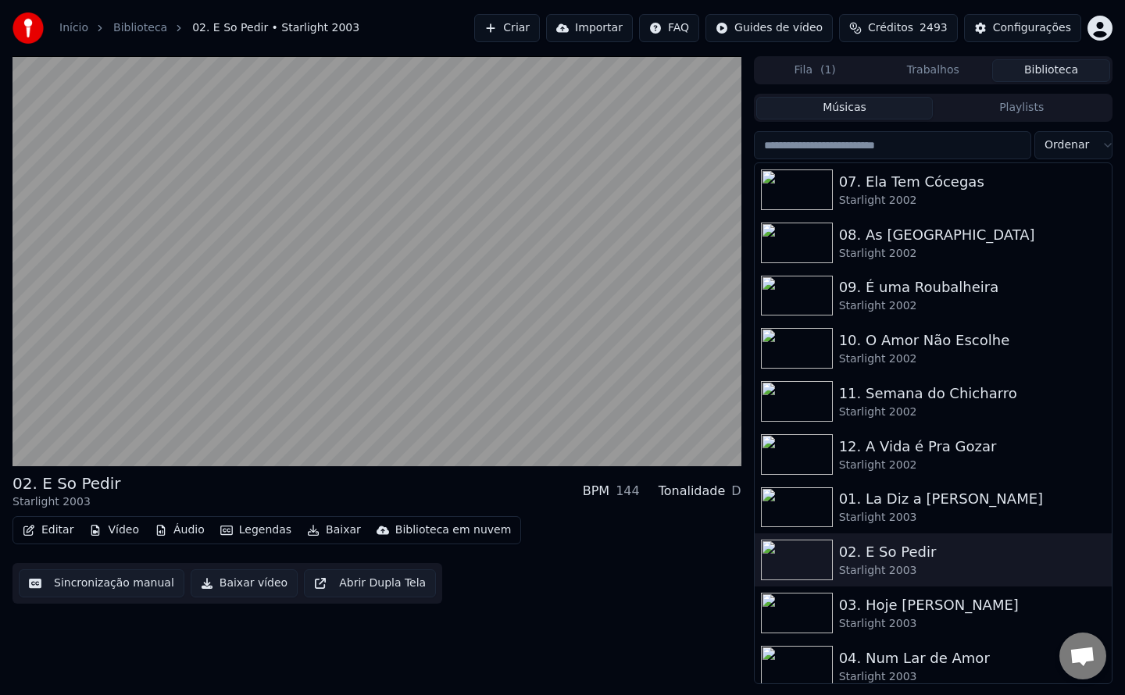
click at [240, 583] on button "Baixar vídeo" at bounding box center [244, 584] width 107 height 28
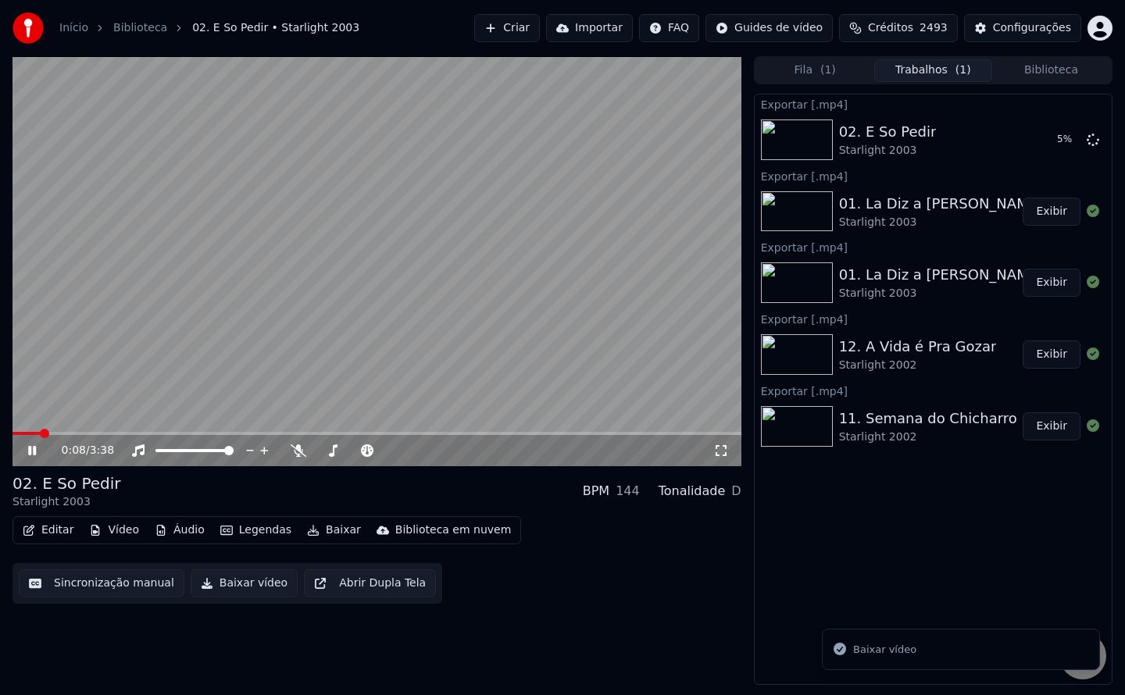
click at [1041, 69] on button "Biblioteca" at bounding box center [1051, 70] width 118 height 23
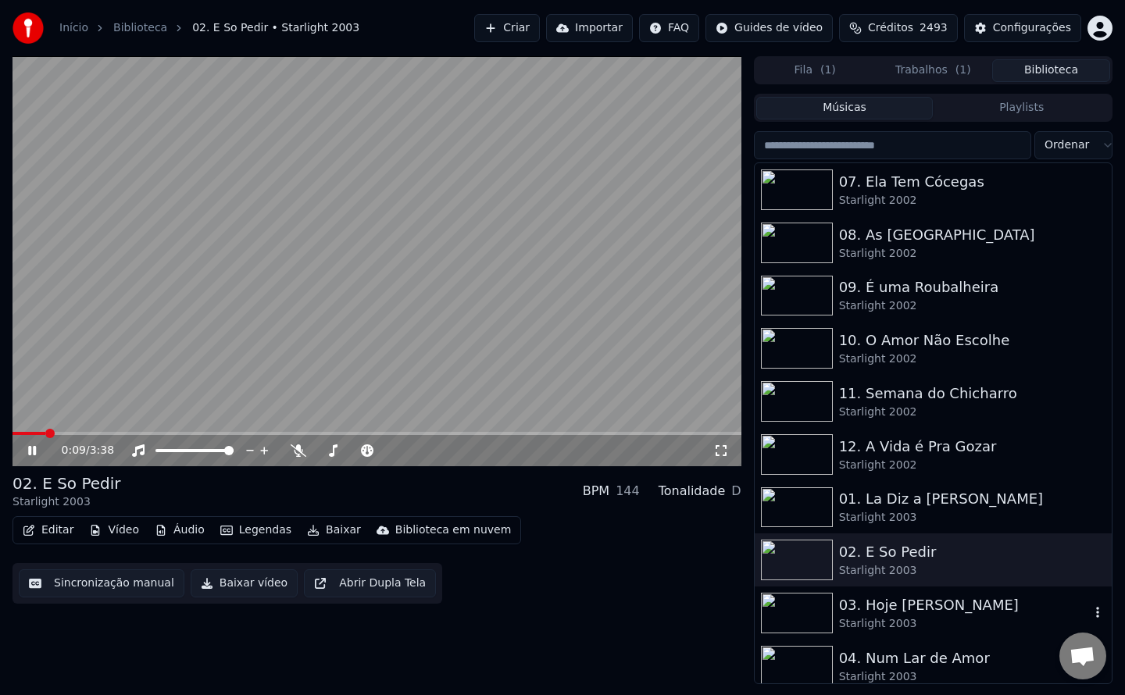
click at [851, 610] on div "03. Hoje [PERSON_NAME]" at bounding box center [964, 606] width 251 height 22
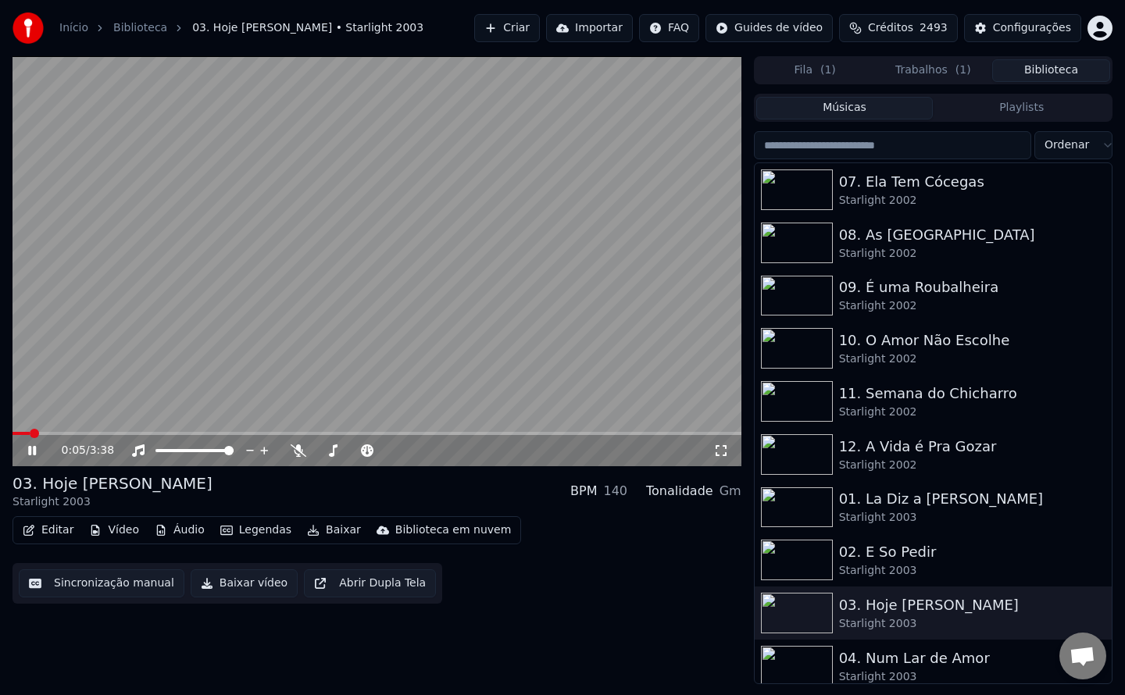
click at [366, 329] on video at bounding box center [376, 261] width 729 height 410
click at [111, 583] on button "Sincronização manual" at bounding box center [102, 584] width 166 height 28
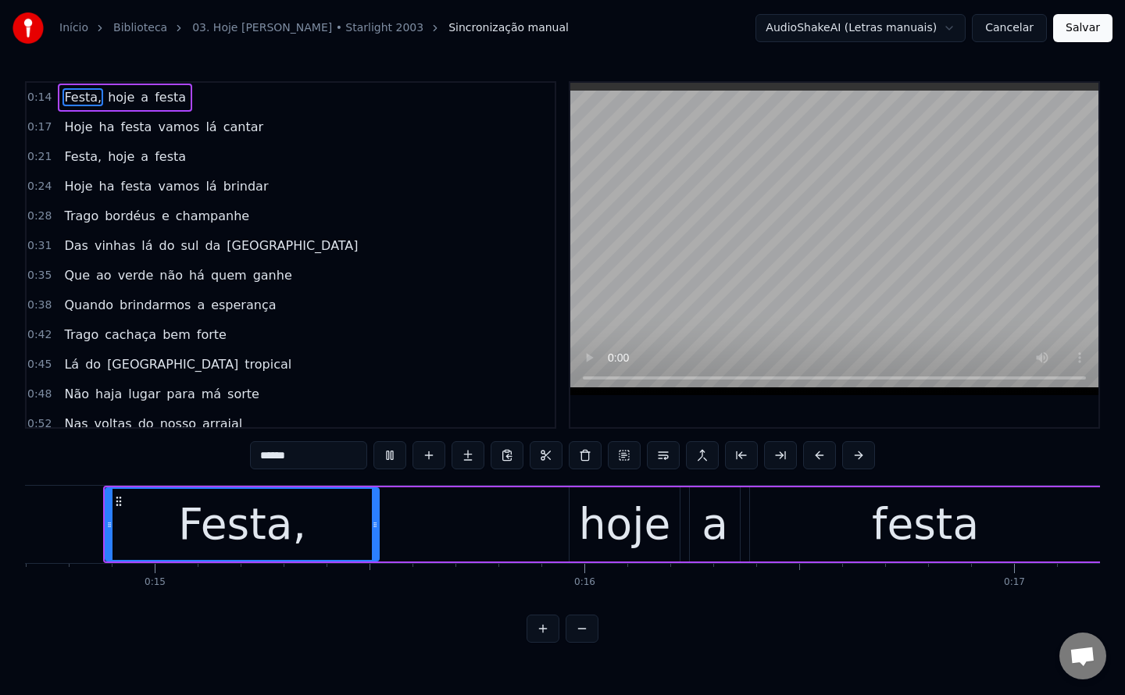
scroll to position [0, 7297]
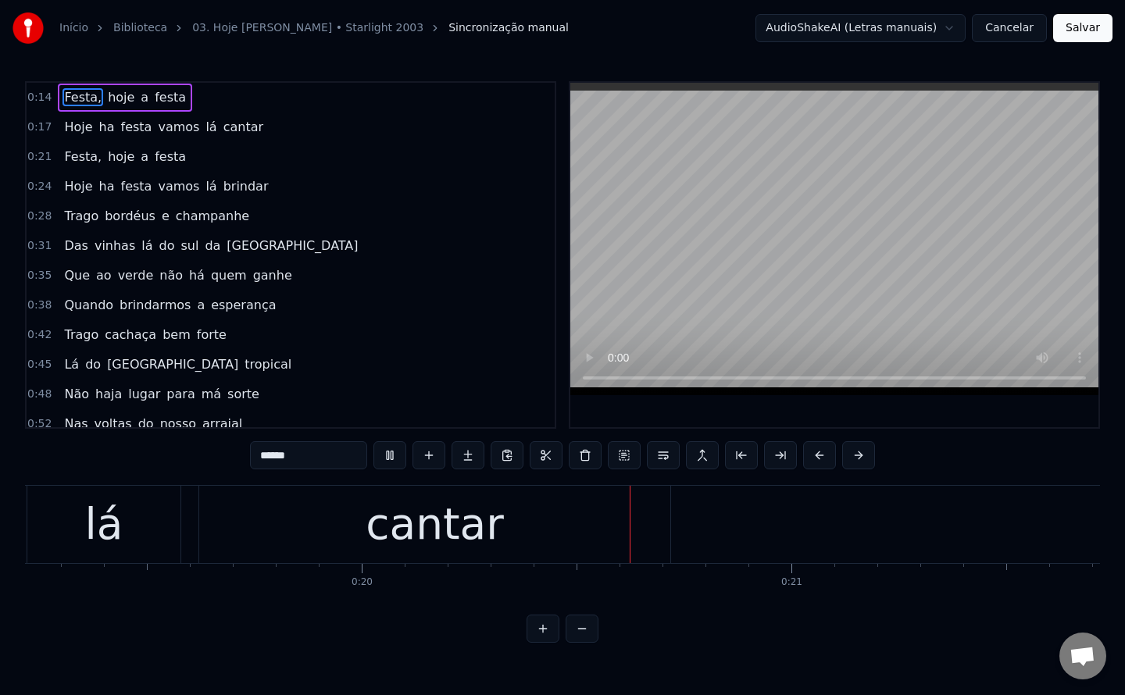
click at [98, 129] on span "ha" at bounding box center [107, 127] width 19 height 18
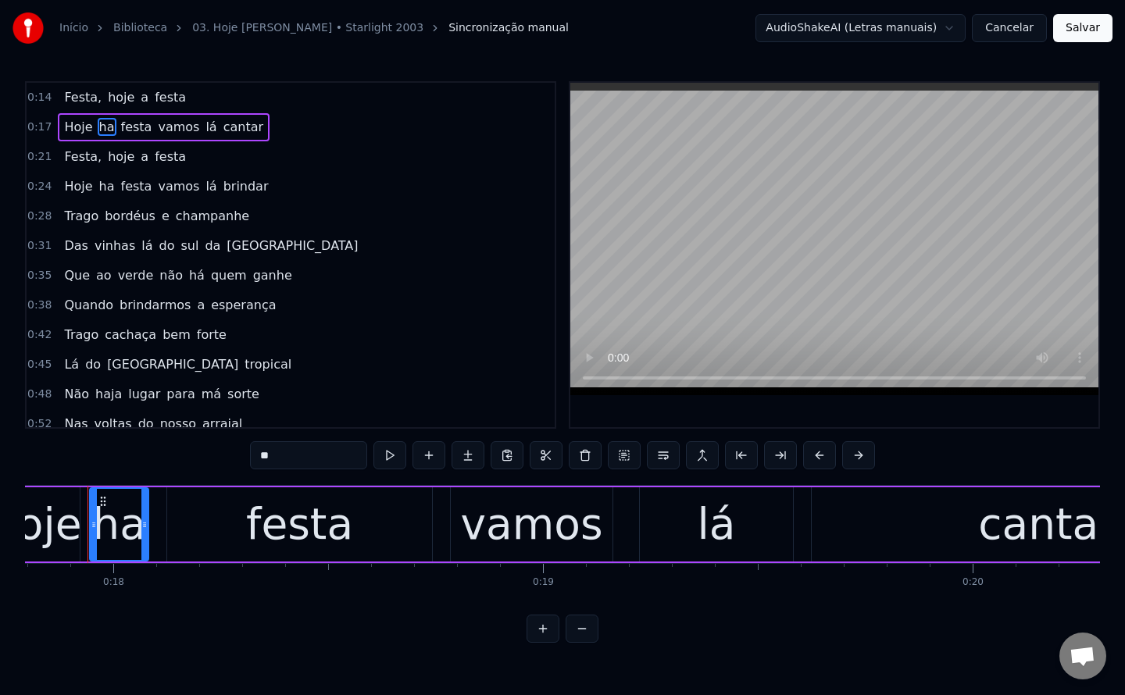
scroll to position [0, 7630]
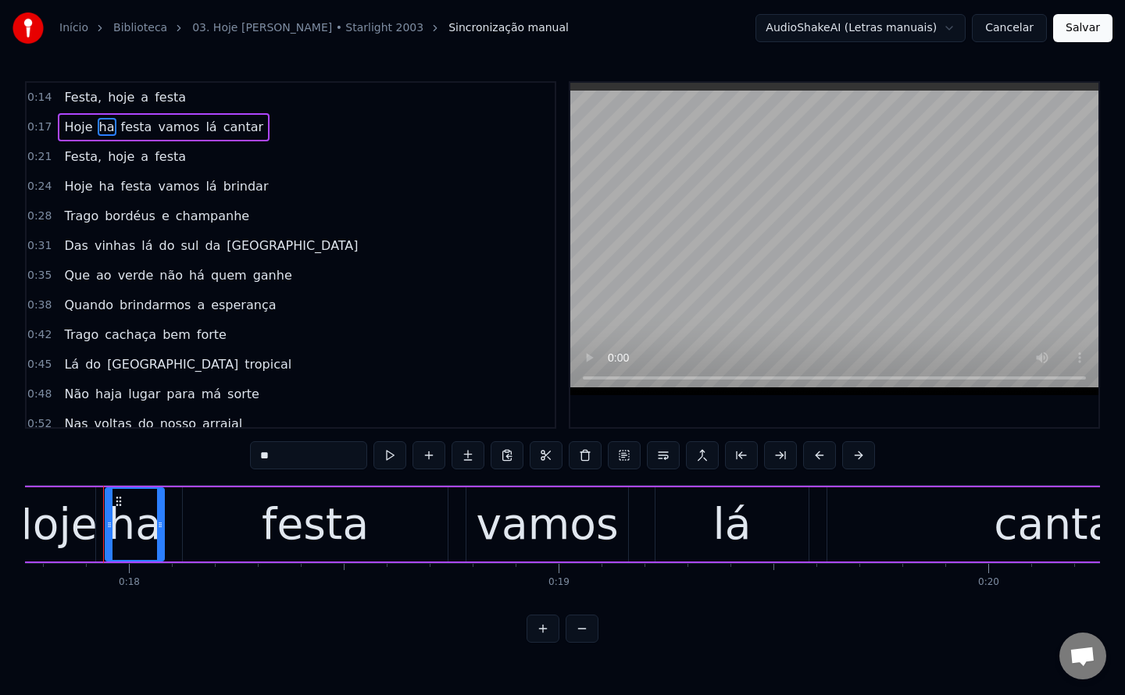
click at [324, 457] on input "**" at bounding box center [308, 455] width 117 height 28
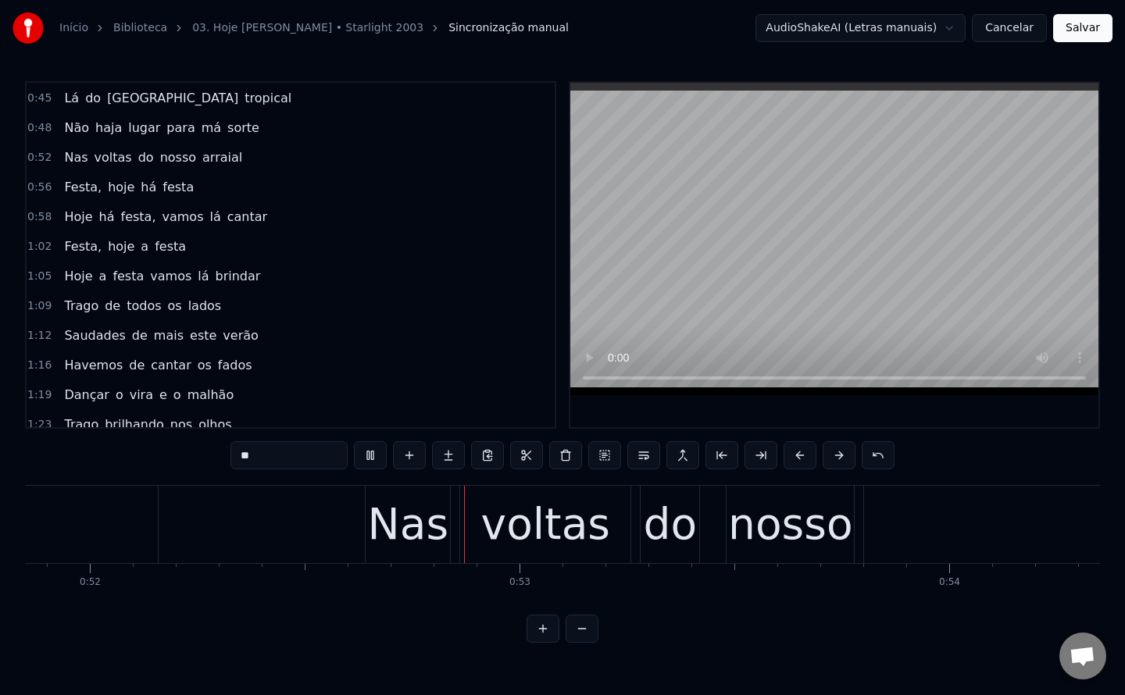
scroll to position [0, 22282]
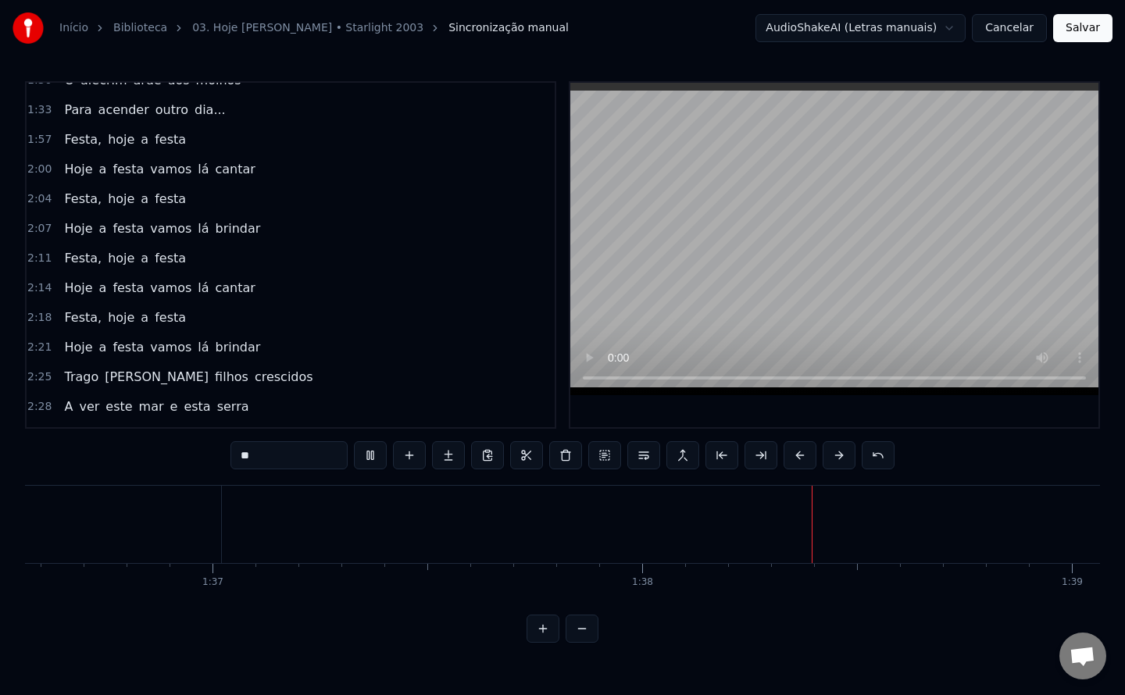
click at [77, 145] on span "Festa," at bounding box center [82, 139] width 41 height 18
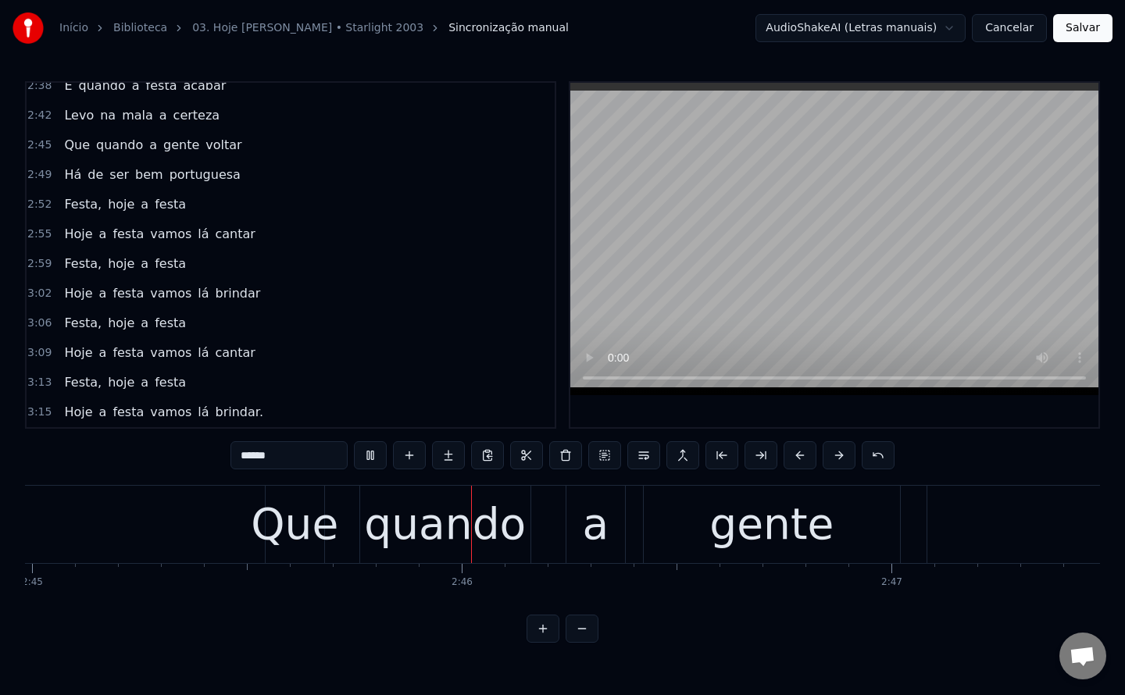
click at [71, 120] on span "Levo" at bounding box center [78, 115] width 33 height 18
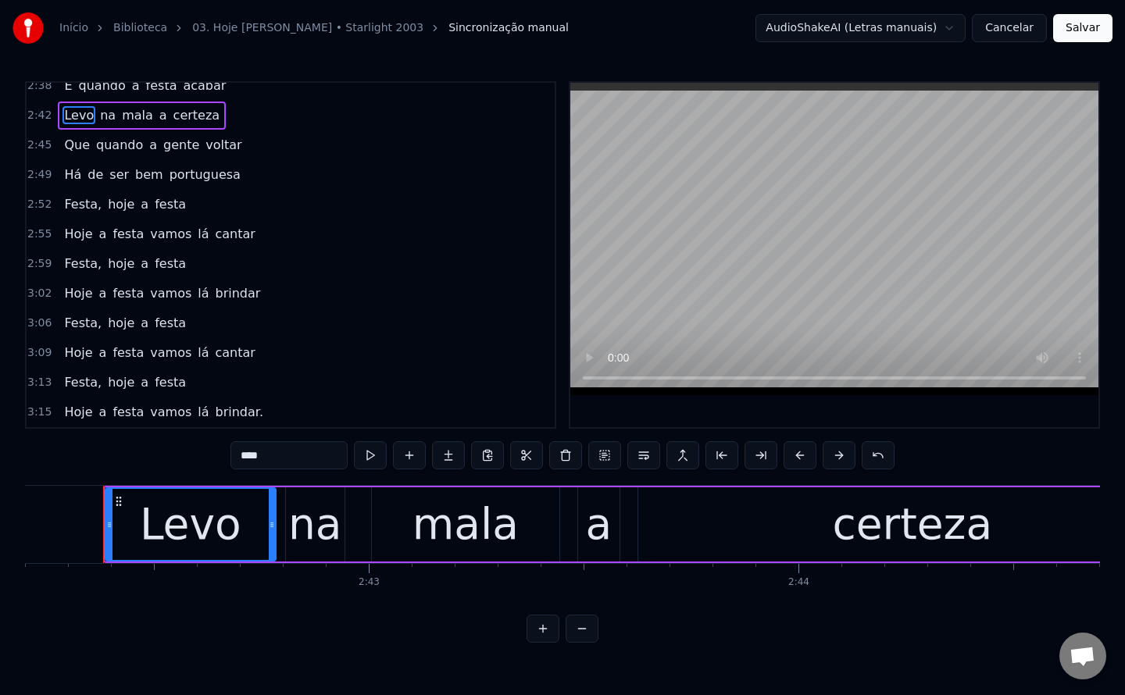
click at [299, 454] on input "****" at bounding box center [288, 455] width 117 height 28
click at [70, 181] on span "Há" at bounding box center [72, 175] width 20 height 18
type input "**"
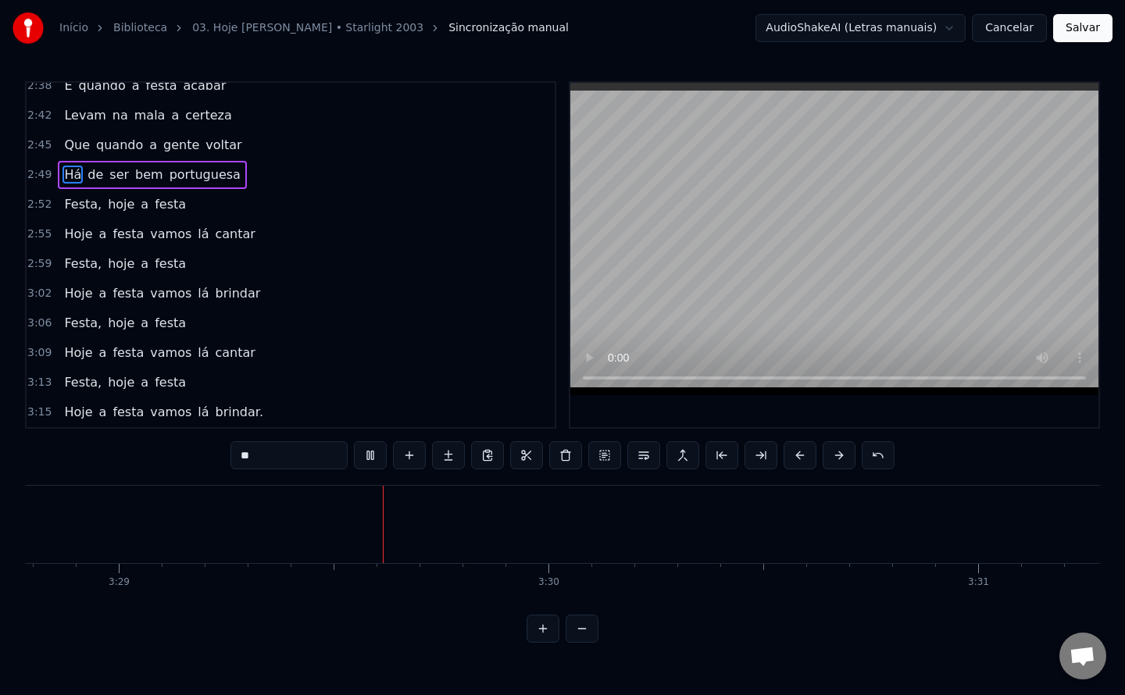
scroll to position [0, 89714]
click at [1090, 28] on button "Salvar" at bounding box center [1082, 28] width 59 height 28
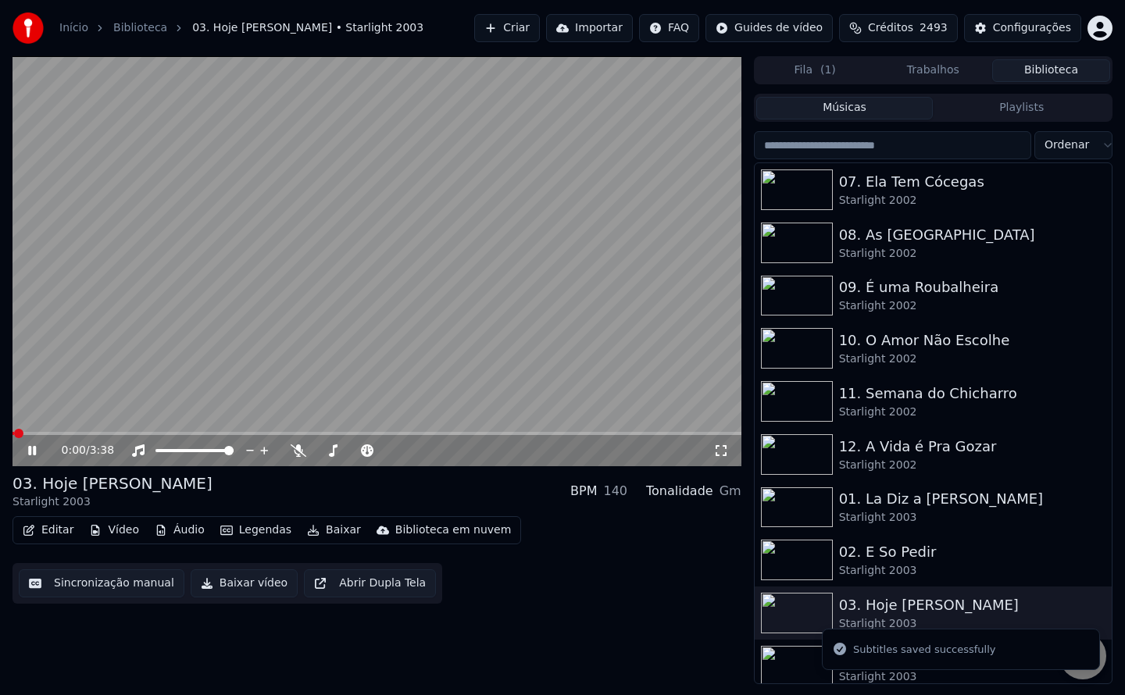
click at [230, 585] on button "Baixar vídeo" at bounding box center [244, 584] width 107 height 28
click at [1069, 64] on button "Biblioteca" at bounding box center [1051, 70] width 118 height 23
click at [792, 652] on img at bounding box center [797, 666] width 72 height 41
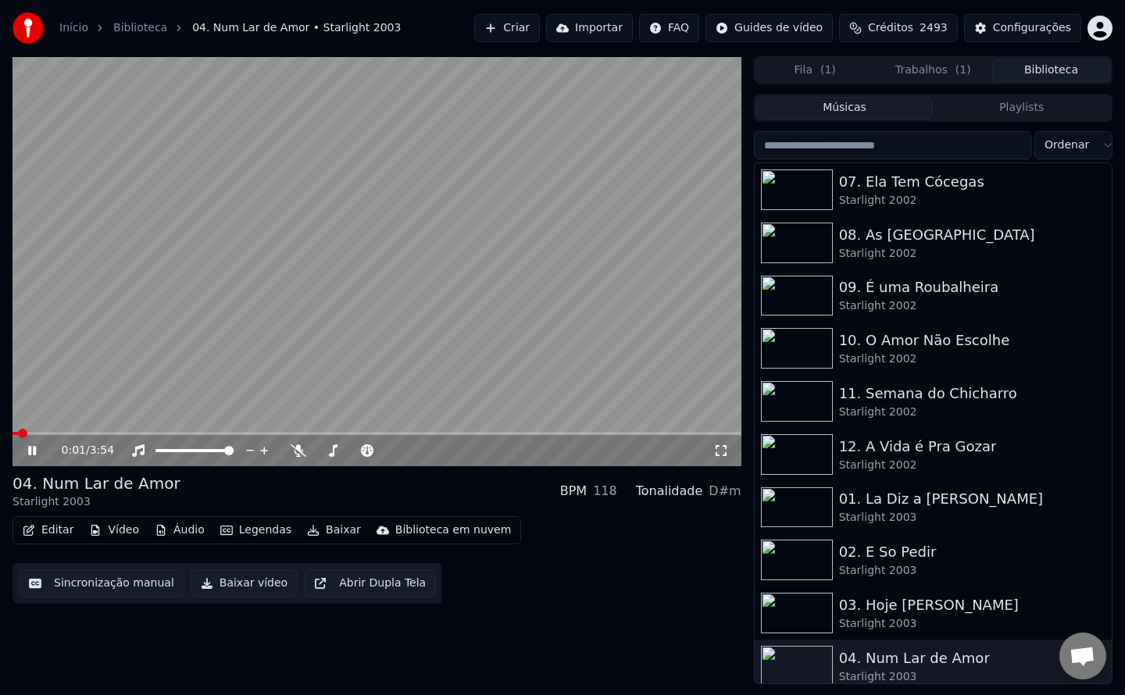
click at [210, 280] on video at bounding box center [376, 261] width 729 height 410
click at [130, 580] on button "Sincronização manual" at bounding box center [102, 584] width 166 height 28
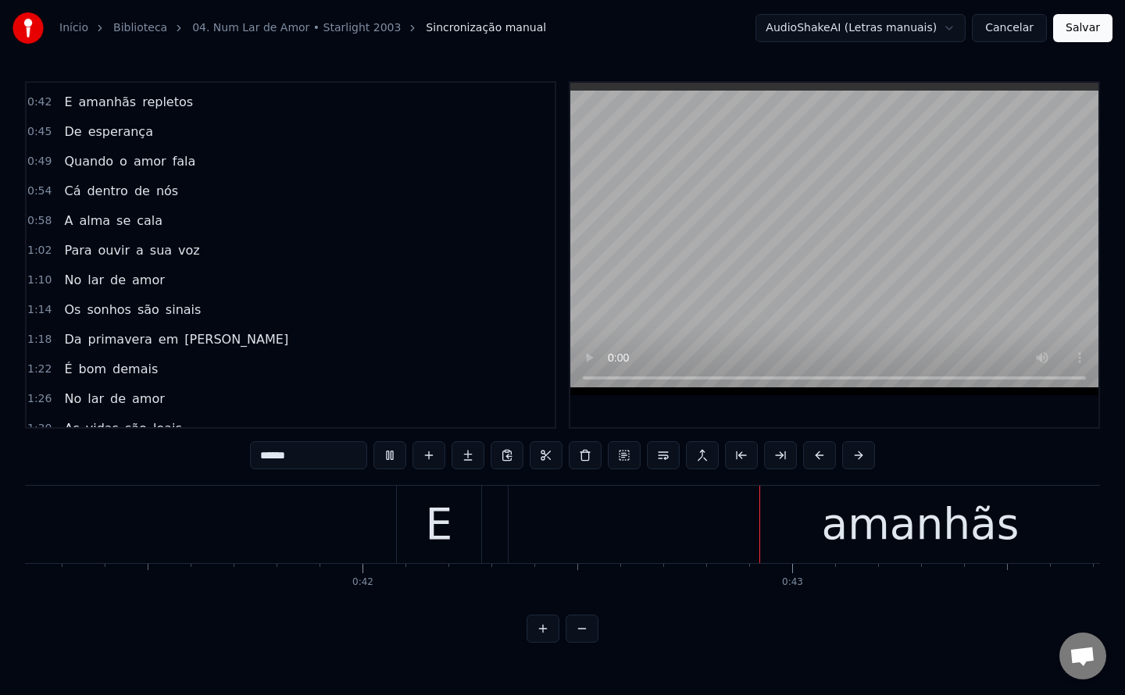
scroll to position [184, 0]
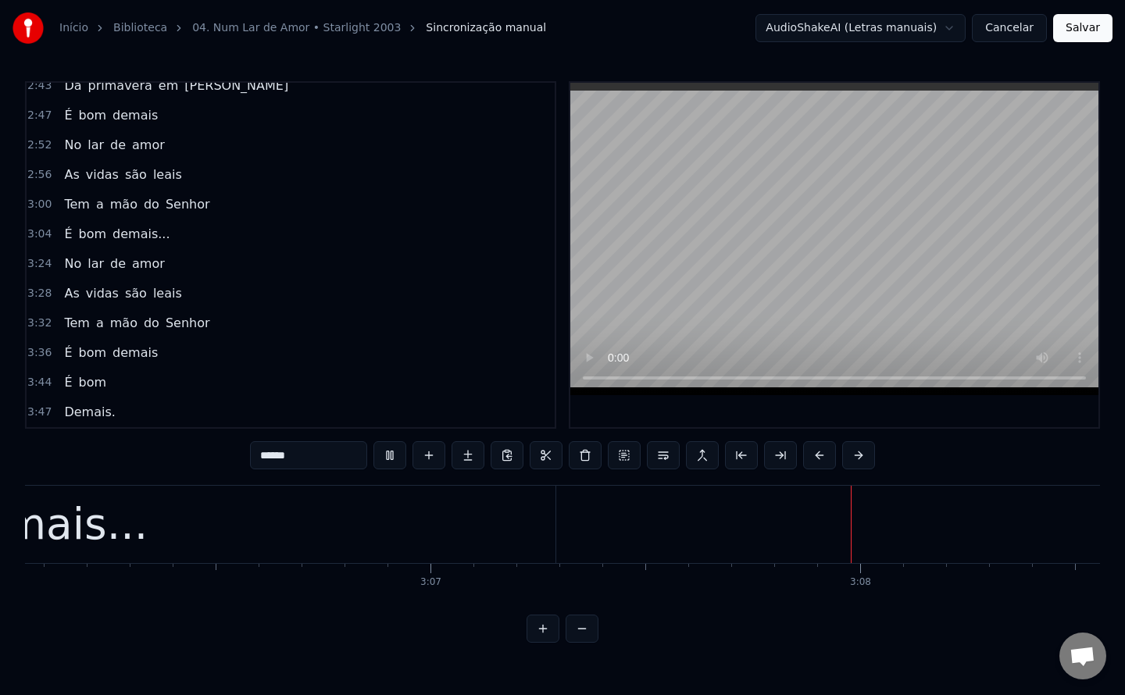
click at [68, 263] on span "No" at bounding box center [72, 264] width 20 height 18
type input "**"
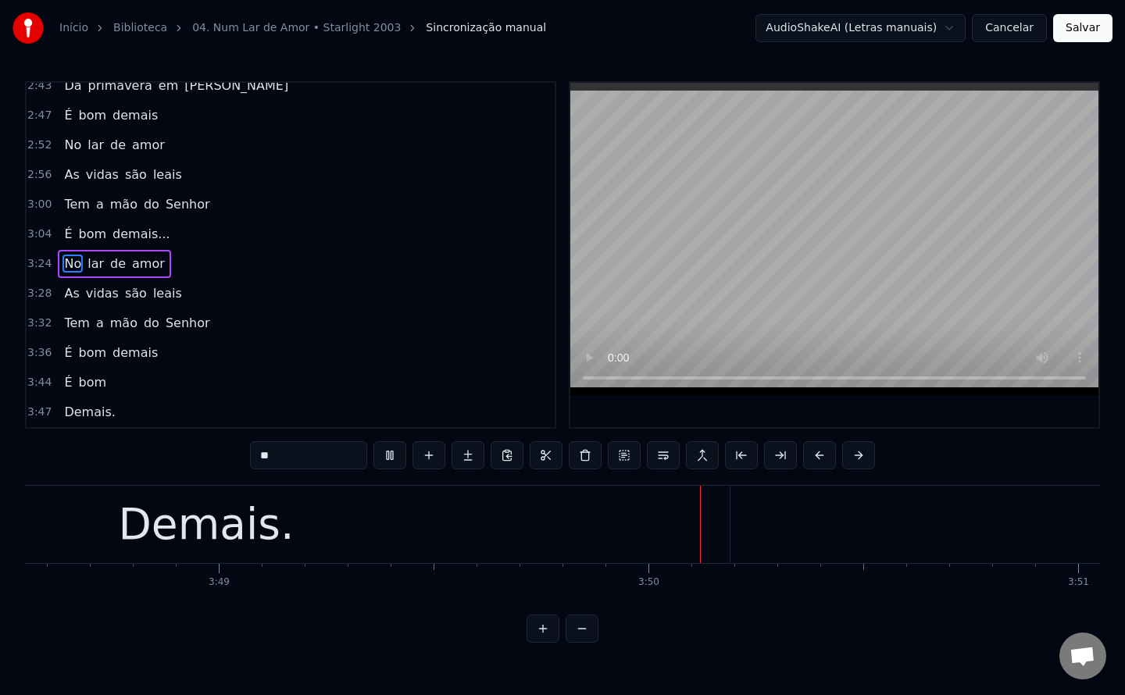
click at [1073, 26] on button "Salvar" at bounding box center [1082, 28] width 59 height 28
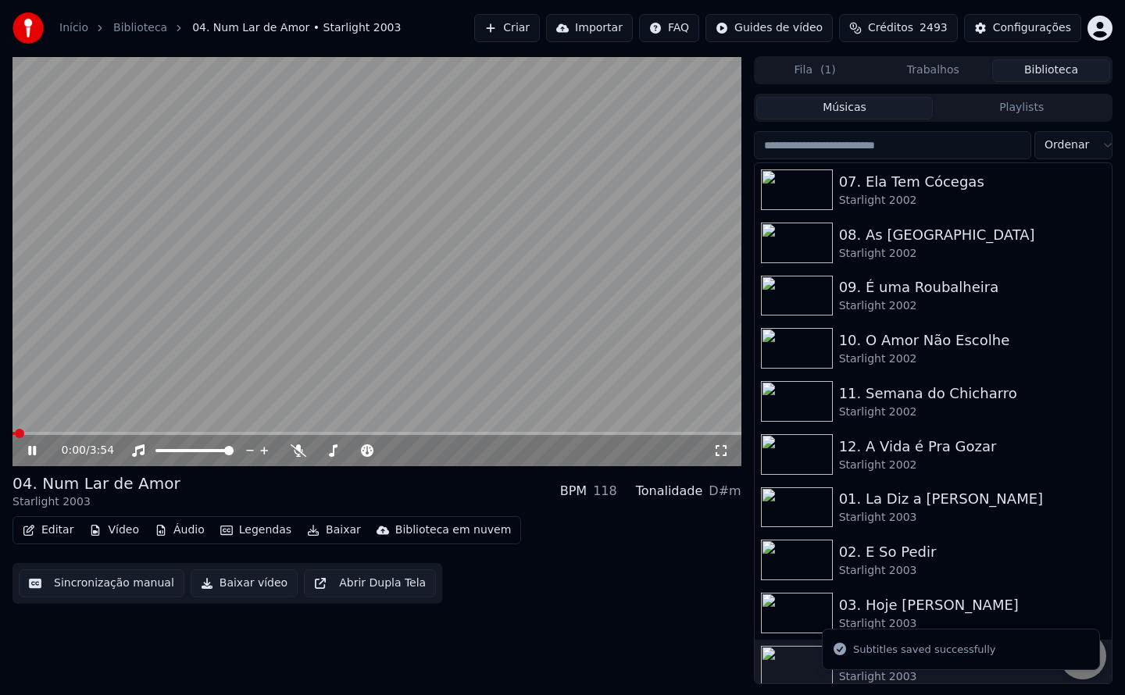
click at [234, 587] on button "Baixar vídeo" at bounding box center [244, 584] width 107 height 28
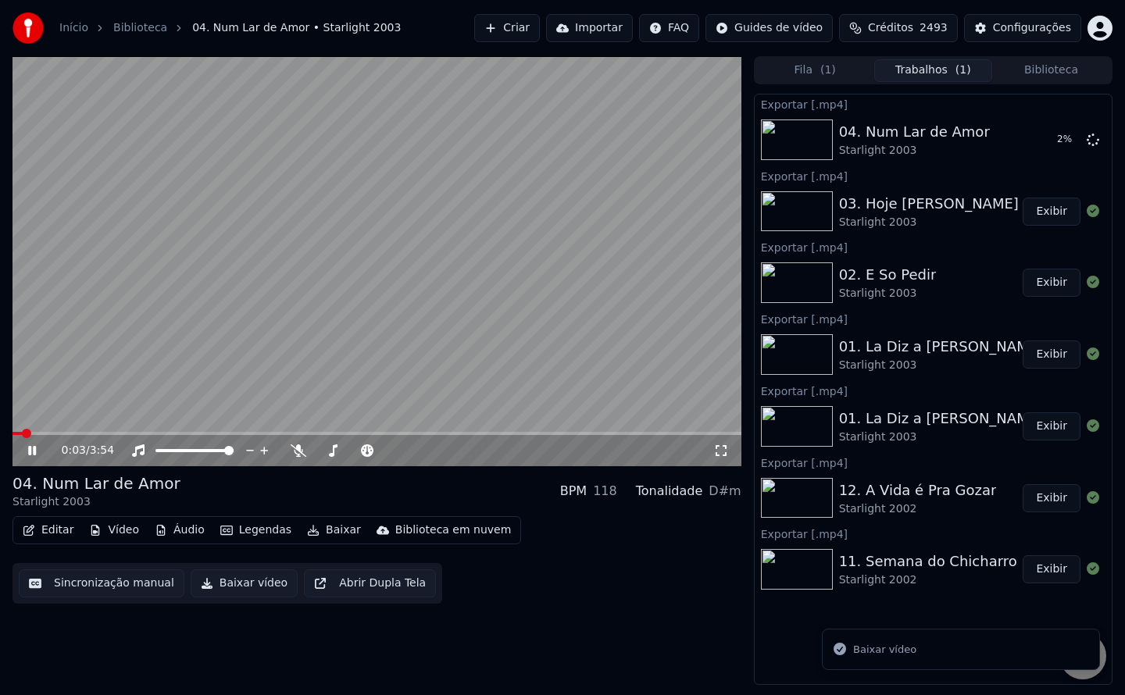
click at [1054, 212] on button "Exibir" at bounding box center [1052, 212] width 58 height 28
